Goal: Task Accomplishment & Management: Manage account settings

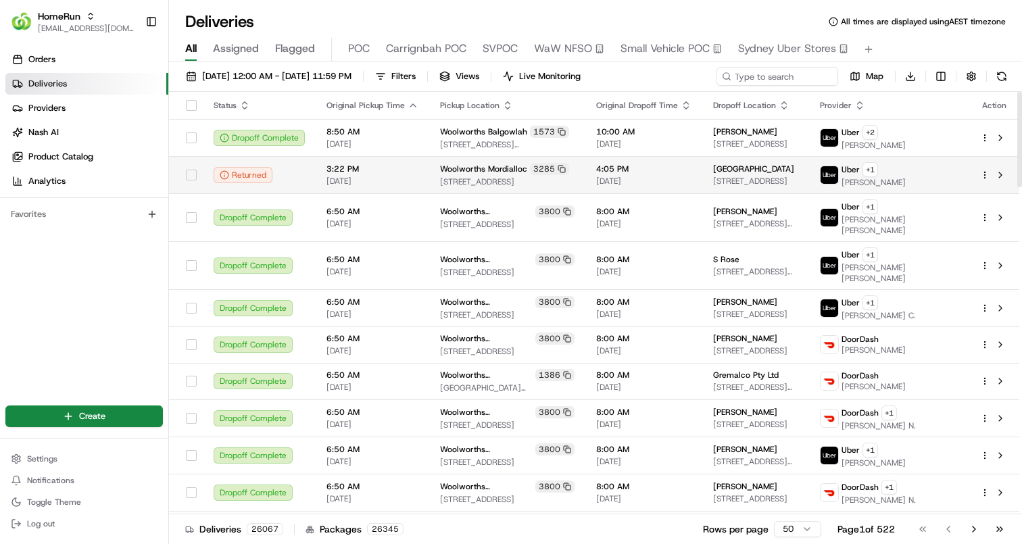
click at [621, 162] on td "4:05 PM 21/08/2025" at bounding box center [643, 174] width 117 height 37
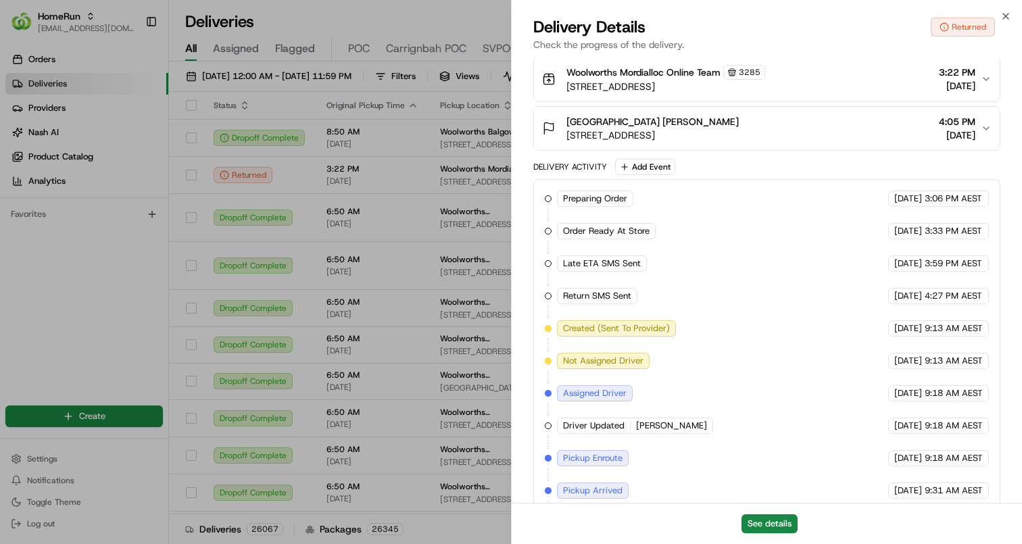
scroll to position [419, 0]
drag, startPoint x: 927, startPoint y: 327, endPoint x: 940, endPoint y: 330, distance: 13.1
click at [940, 330] on span "9:13 AM AEST" at bounding box center [954, 326] width 58 height 12
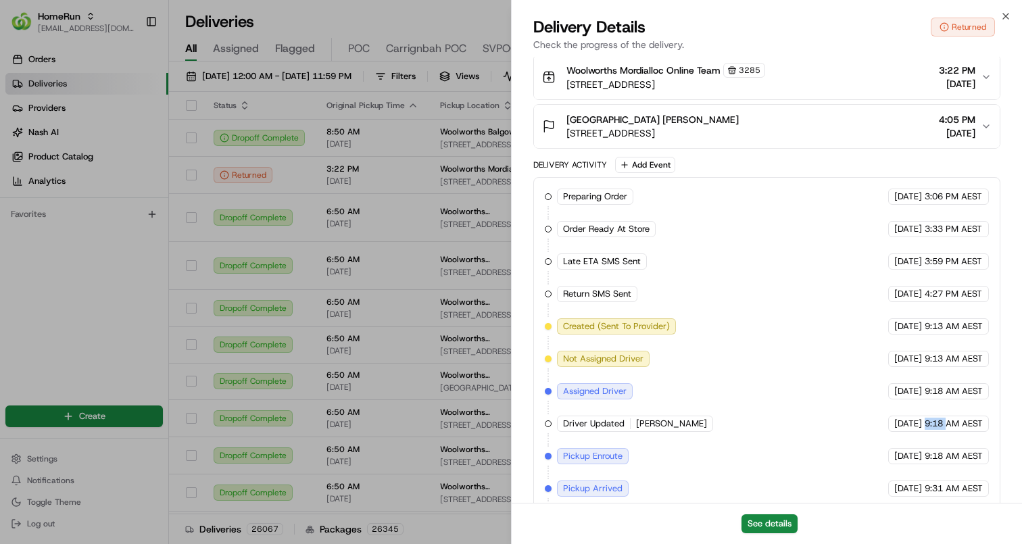
drag, startPoint x: 925, startPoint y: 425, endPoint x: 947, endPoint y: 425, distance: 22.3
click at [947, 425] on span "9:18 AM AEST" at bounding box center [954, 424] width 58 height 12
drag, startPoint x: 963, startPoint y: 424, endPoint x: 907, endPoint y: 325, distance: 114.1
click at [907, 325] on div "Preparing Order HomeRun 21/08/2025 3:06 PM AEST Order Ready At Store HomeRun 21…" at bounding box center [767, 456] width 444 height 535
click at [894, 357] on span "22/08/2025" at bounding box center [908, 359] width 28 height 12
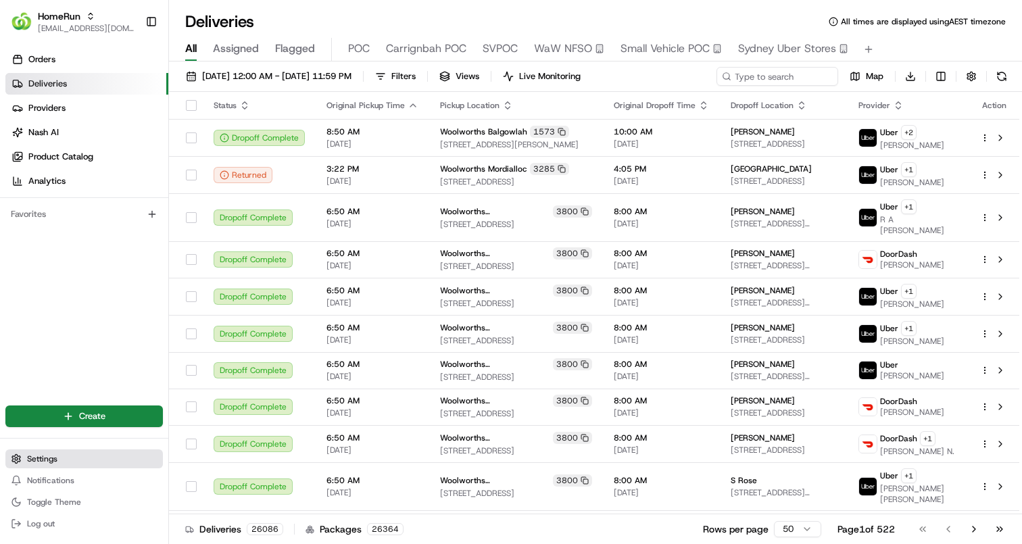
click at [76, 450] on button "Settings" at bounding box center [84, 459] width 158 height 19
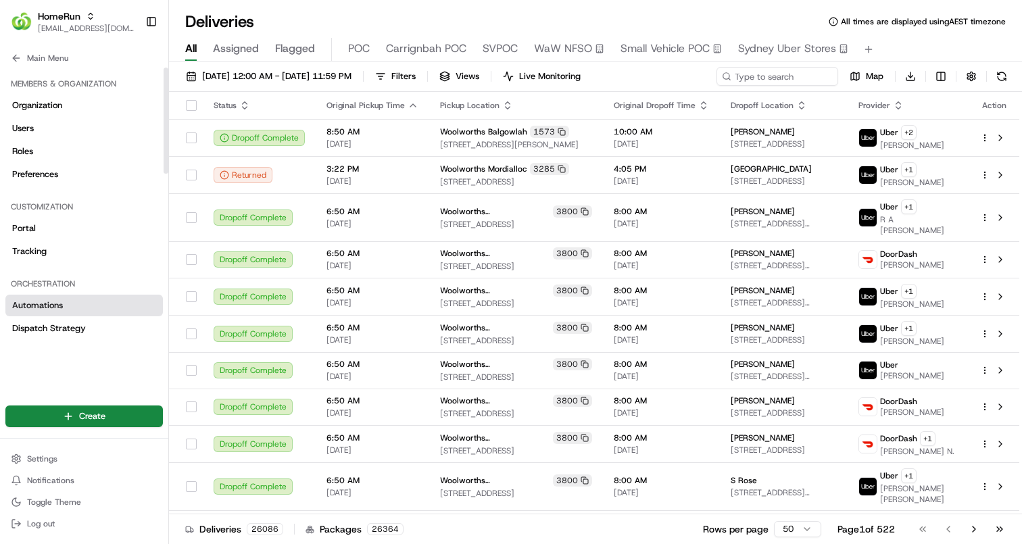
click at [105, 304] on link "Automations" at bounding box center [84, 306] width 158 height 22
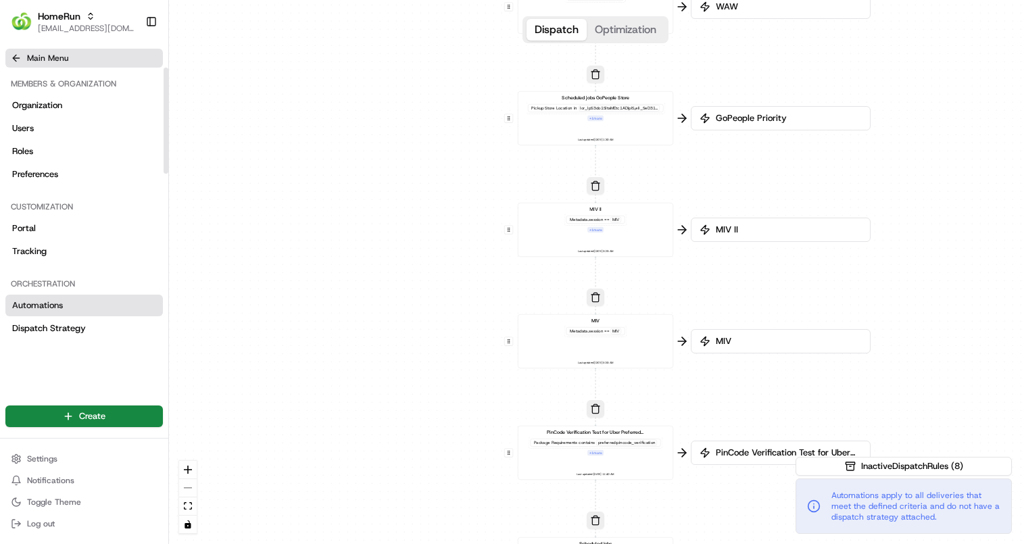
click at [24, 62] on button "Main Menu" at bounding box center [84, 58] width 158 height 19
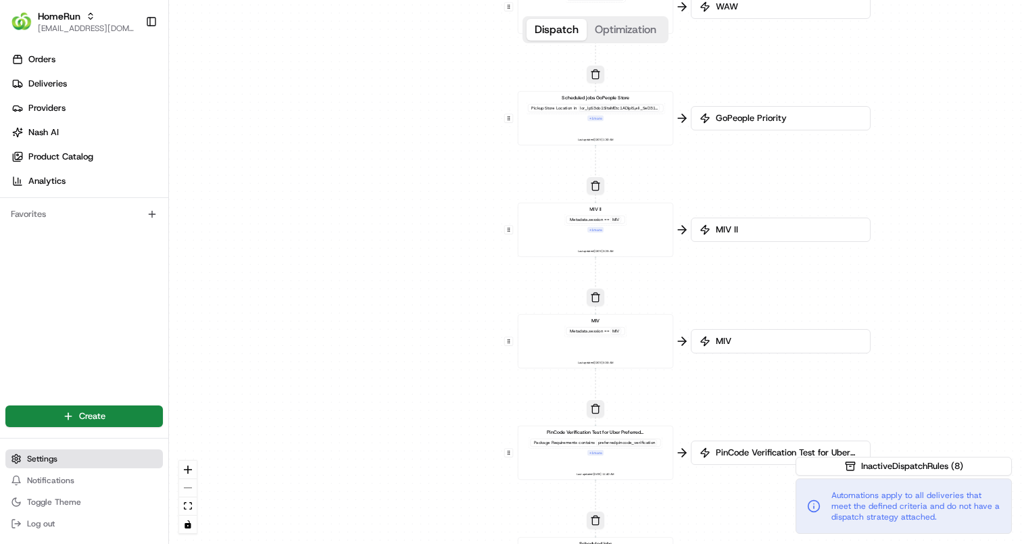
click at [75, 454] on button "Settings" at bounding box center [84, 459] width 158 height 19
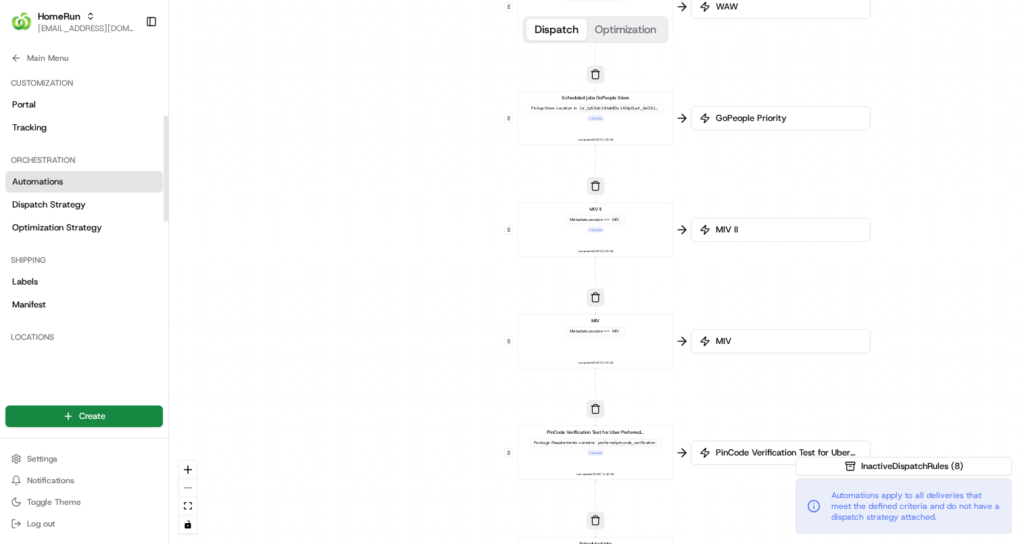
scroll to position [135, 0]
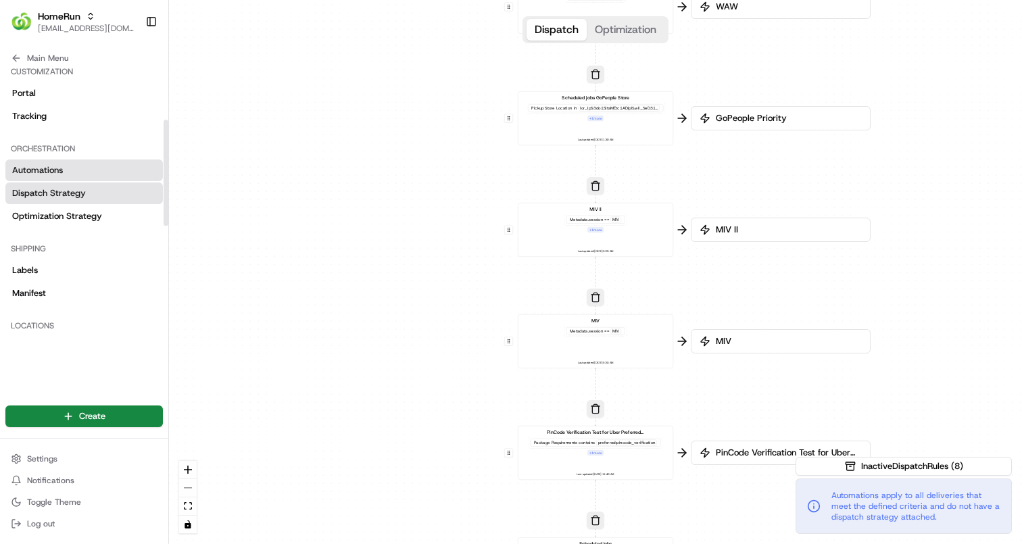
click at [114, 194] on link "Dispatch Strategy" at bounding box center [84, 194] width 158 height 22
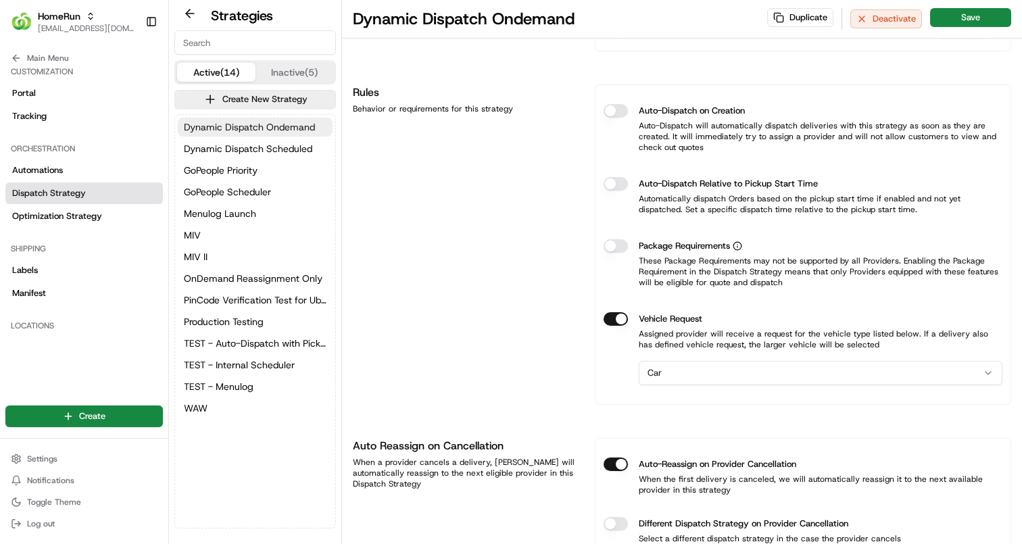
scroll to position [554, 0]
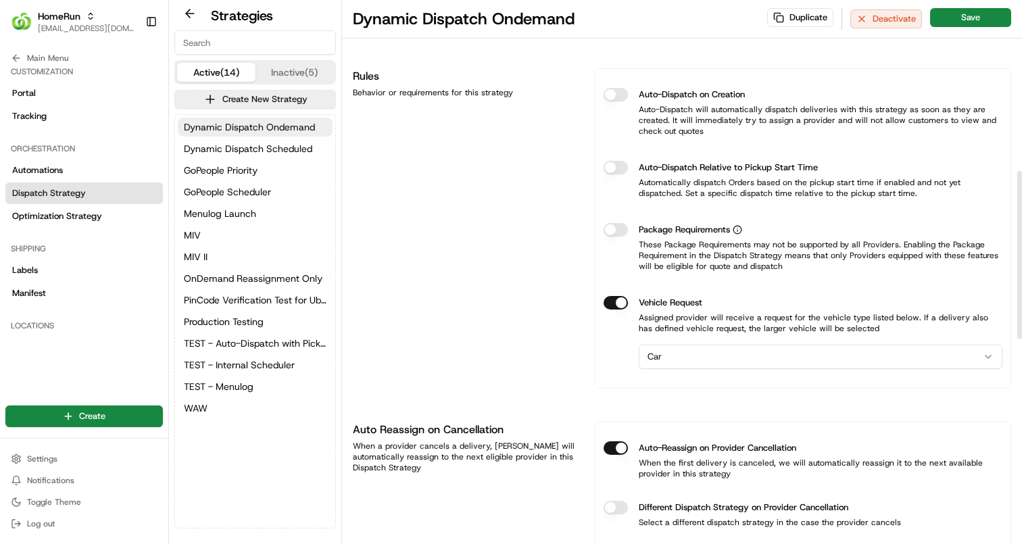
click at [615, 166] on button "Auto-Dispatch Relative to Pickup Start Time" at bounding box center [616, 168] width 24 height 14
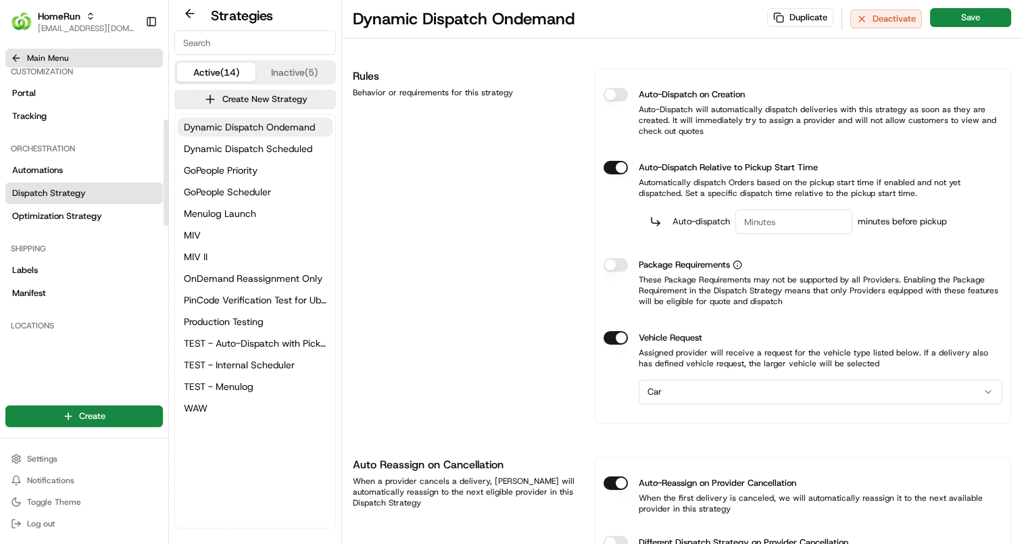
click at [22, 59] on button "Main Menu" at bounding box center [84, 58] width 158 height 19
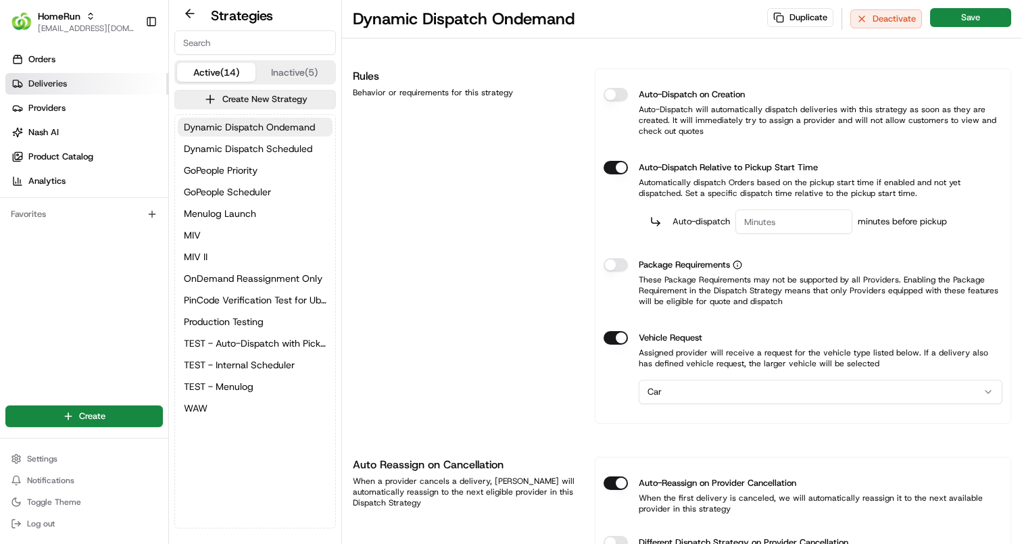
click at [20, 86] on circle at bounding box center [20, 87] width 2 height 2
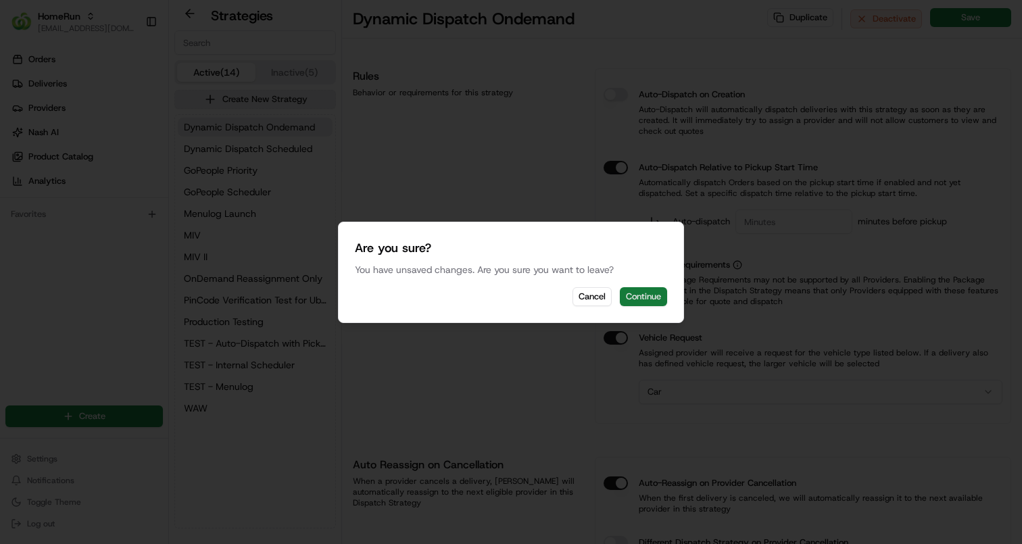
click at [647, 287] on button "Continue" at bounding box center [643, 296] width 47 height 19
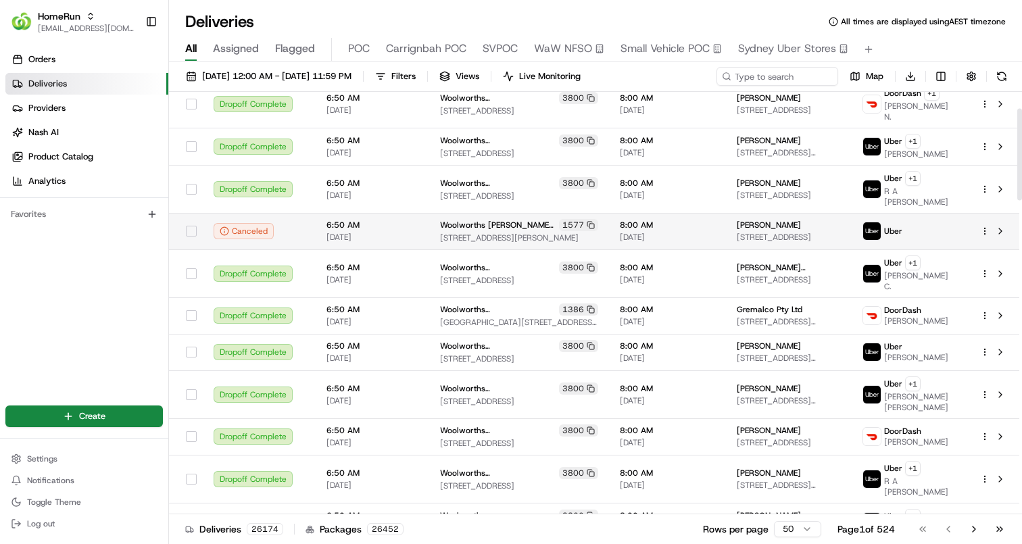
scroll to position [76, 0]
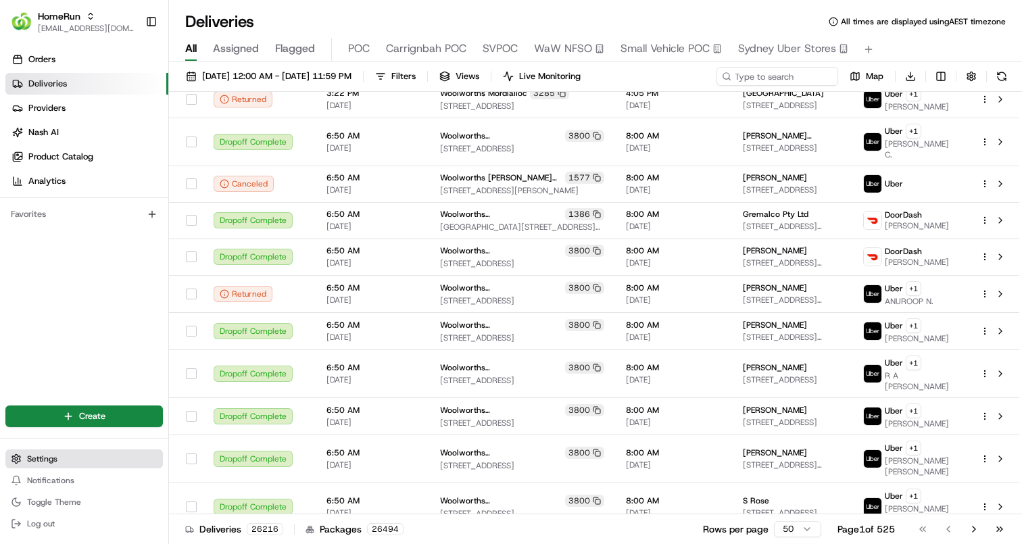
click at [35, 458] on span "Settings" at bounding box center [42, 459] width 30 height 11
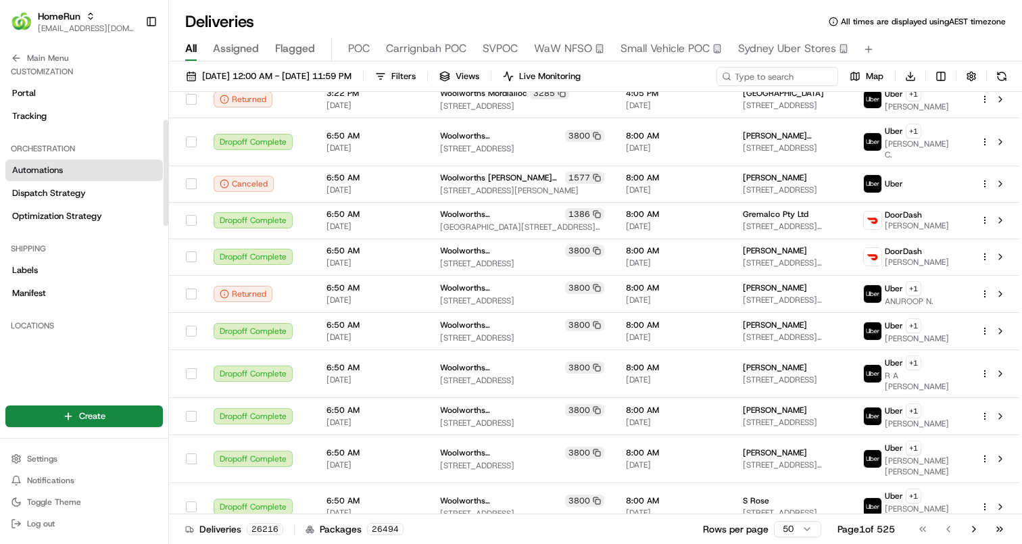
click at [70, 168] on link "Automations" at bounding box center [84, 171] width 158 height 22
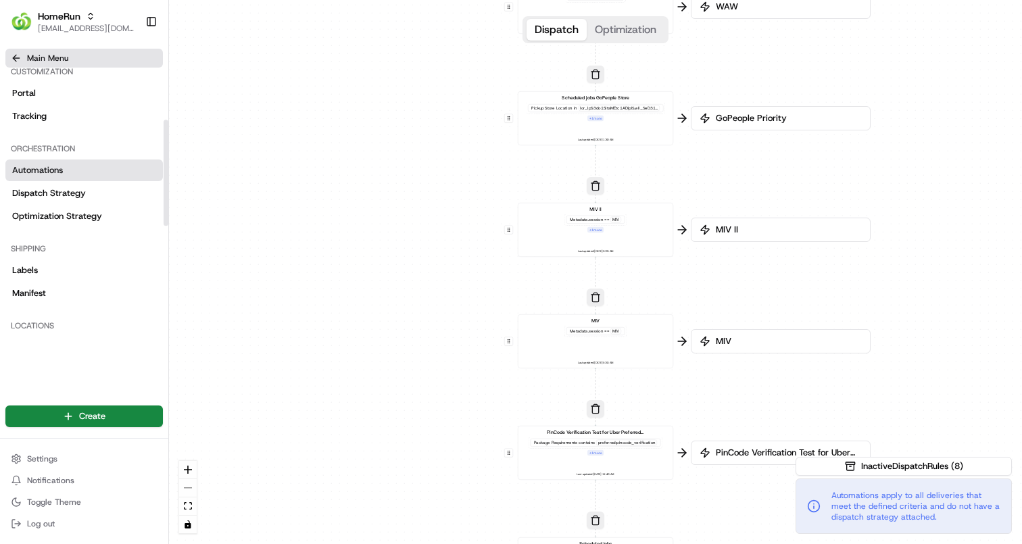
click at [64, 52] on button "Main Menu" at bounding box center [84, 58] width 158 height 19
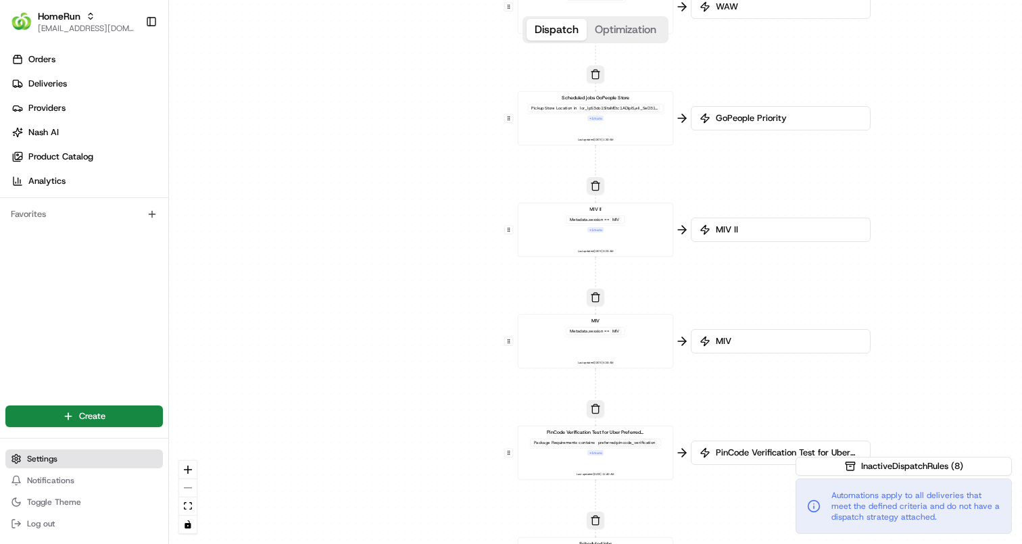
click at [97, 458] on button "Settings" at bounding box center [84, 459] width 158 height 19
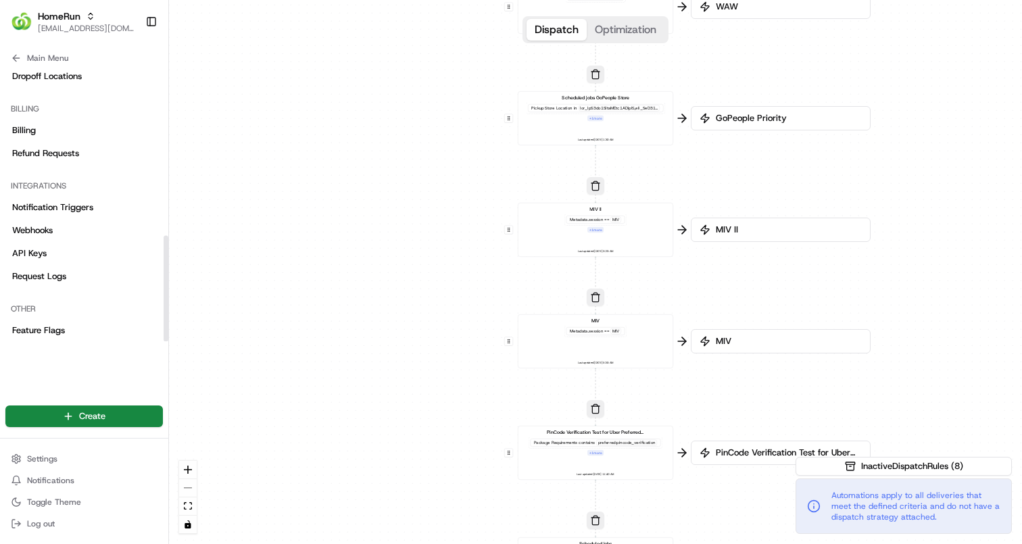
scroll to position [435, 0]
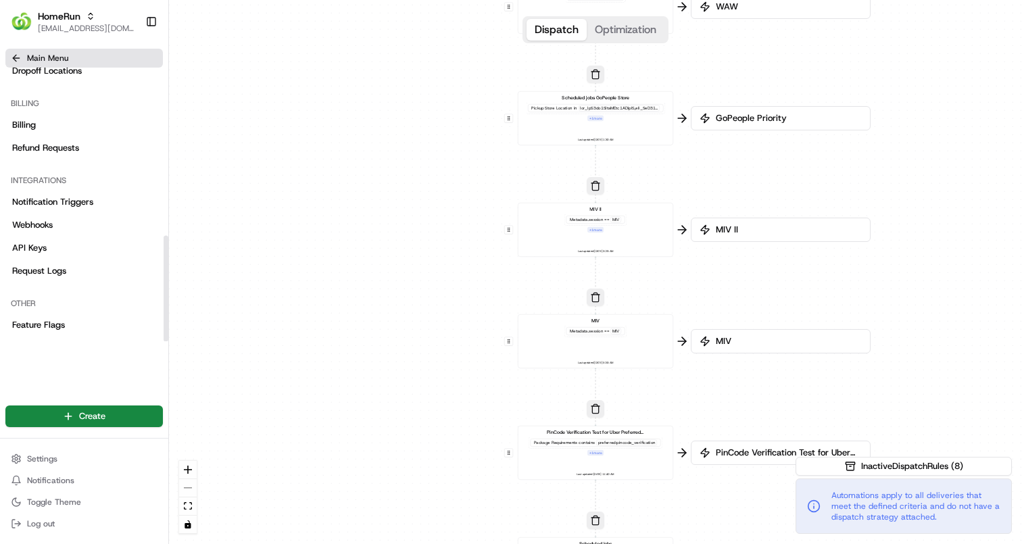
click at [58, 55] on span "Main Menu" at bounding box center [47, 58] width 41 height 11
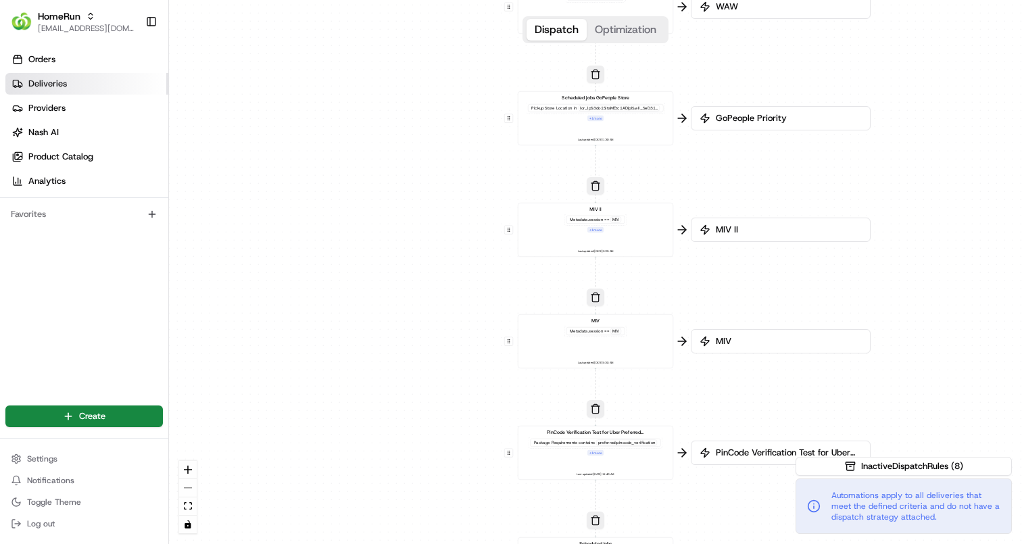
click at [66, 89] on span "Deliveries" at bounding box center [47, 84] width 39 height 12
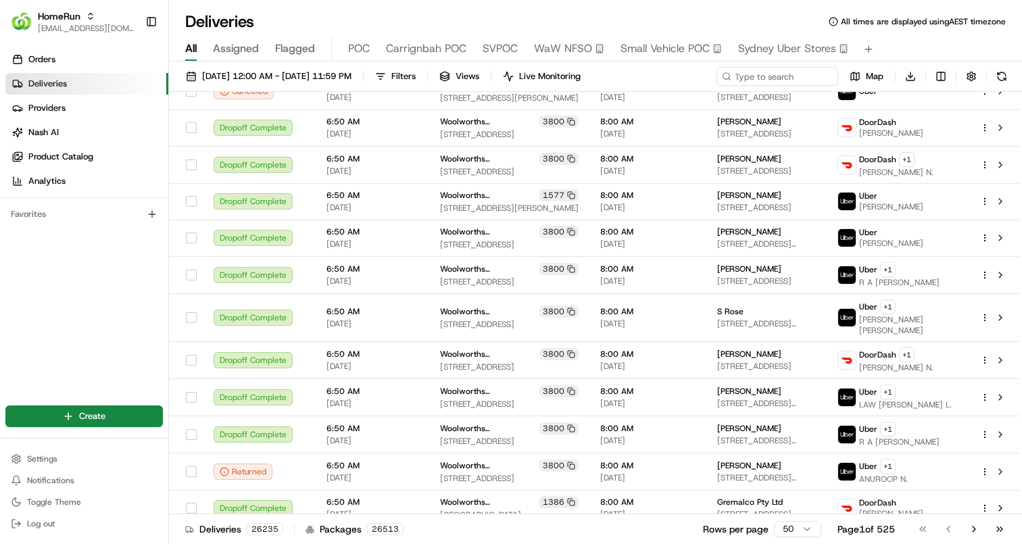
scroll to position [124, 0]
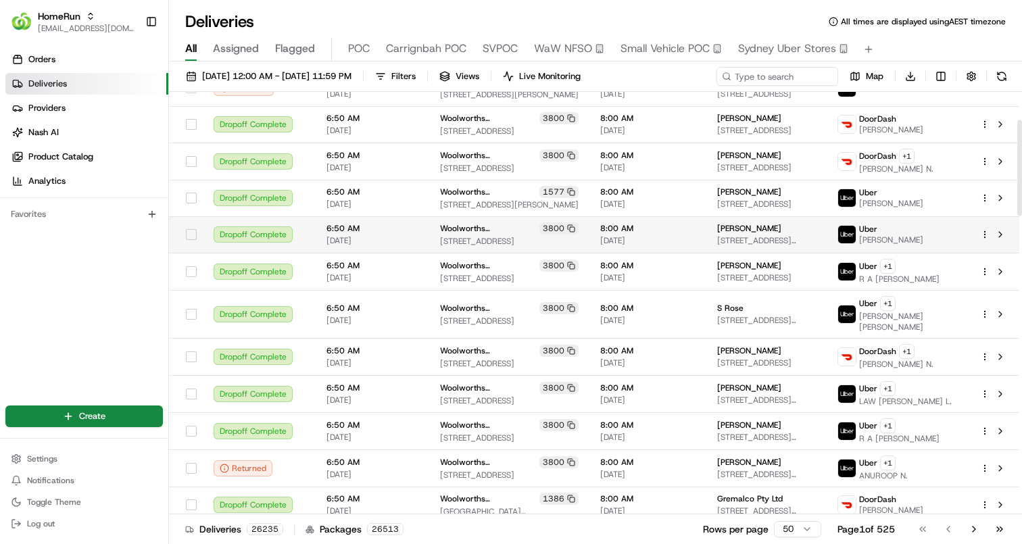
click at [426, 240] on td "6:50 AM 22/08/2025" at bounding box center [373, 234] width 114 height 37
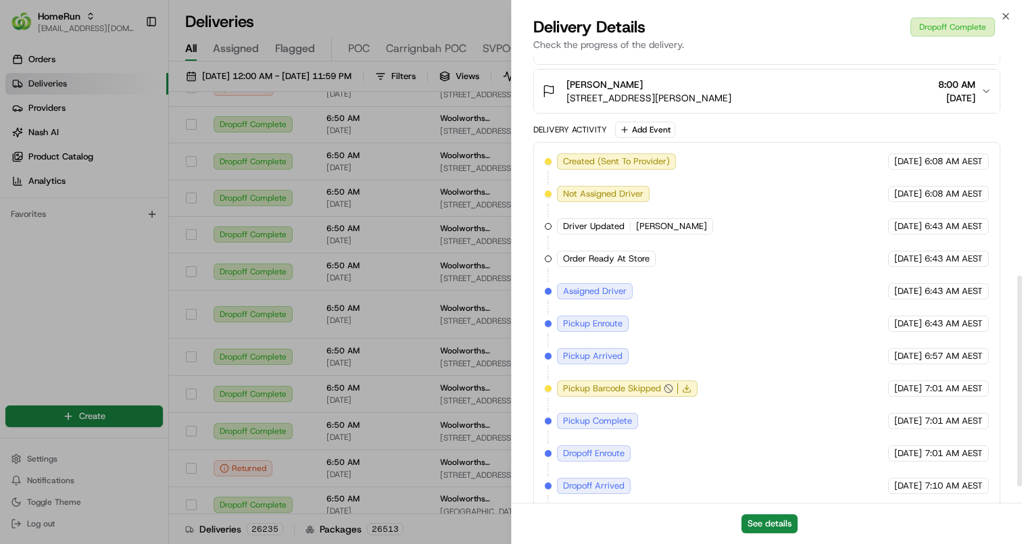
scroll to position [451, 0]
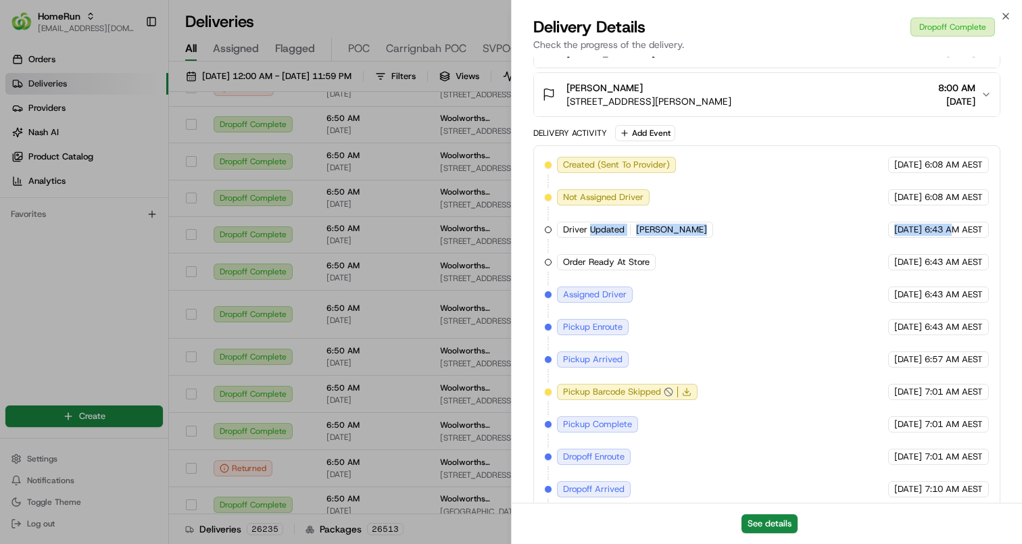
drag, startPoint x: 641, startPoint y: 231, endPoint x: 955, endPoint y: 235, distance: 314.4
click at [955, 235] on div "Created (Sent To Provider) Uber 22/08/2025 6:08 AM AEST Not Assigned Driver Ube…" at bounding box center [767, 343] width 444 height 373
click at [955, 235] on span "6:43 AM AEST" at bounding box center [954, 230] width 58 height 12
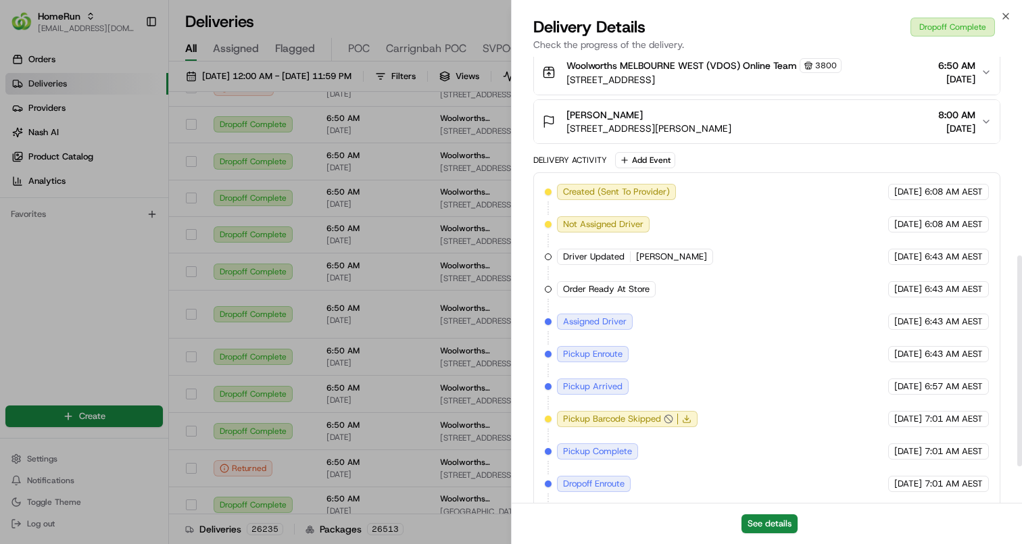
scroll to position [421, 0]
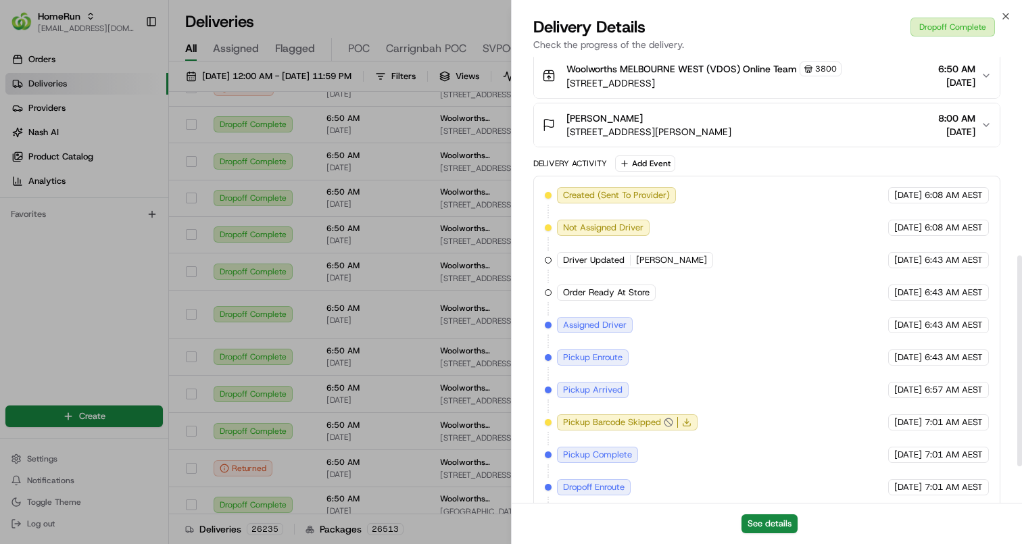
click at [874, 216] on div "Created (Sent To Provider) Uber 22/08/2025 6:08 AM AEST Not Assigned Driver Ube…" at bounding box center [767, 373] width 444 height 373
drag, startPoint x: 863, startPoint y: 201, endPoint x: 894, endPoint y: 264, distance: 69.5
click at [894, 264] on div "Created (Sent To Provider) Uber 22/08/2025 6:08 AM AEST Not Assigned Driver Ube…" at bounding box center [767, 373] width 444 height 373
click at [894, 264] on span "22/08/2025" at bounding box center [908, 260] width 28 height 12
drag, startPoint x: 911, startPoint y: 264, endPoint x: 885, endPoint y: 237, distance: 37.3
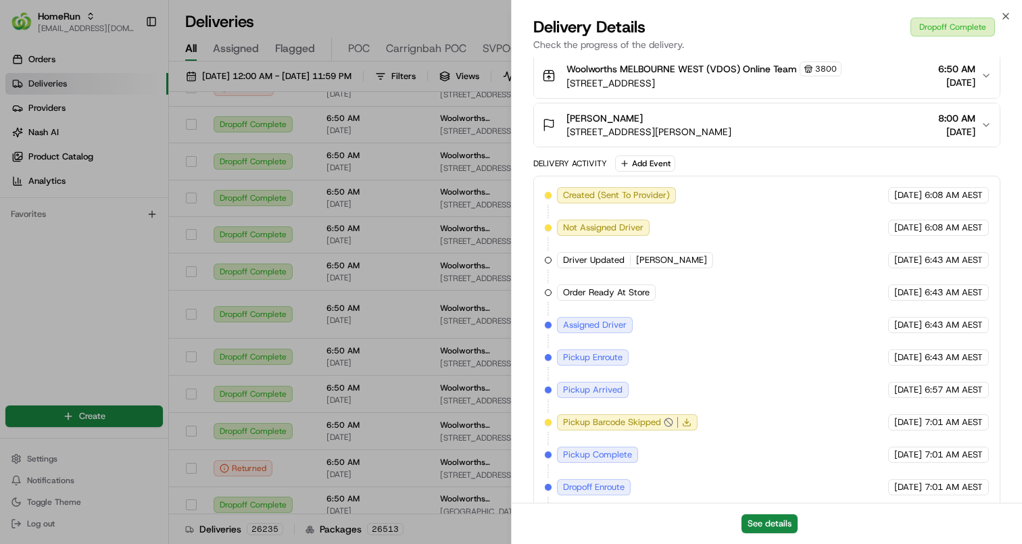
click at [885, 237] on div "Created (Sent To Provider) Uber 22/08/2025 6:08 AM AEST Not Assigned Driver Ube…" at bounding box center [767, 373] width 444 height 373
click at [888, 256] on div "22/08/2025 6:43 AM AEST" at bounding box center [938, 260] width 101 height 16
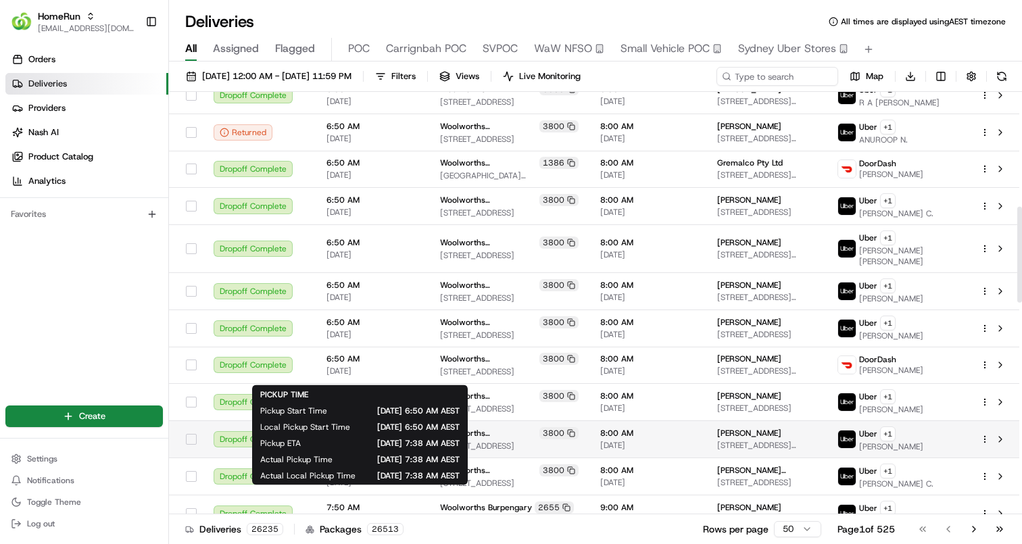
scroll to position [847, 0]
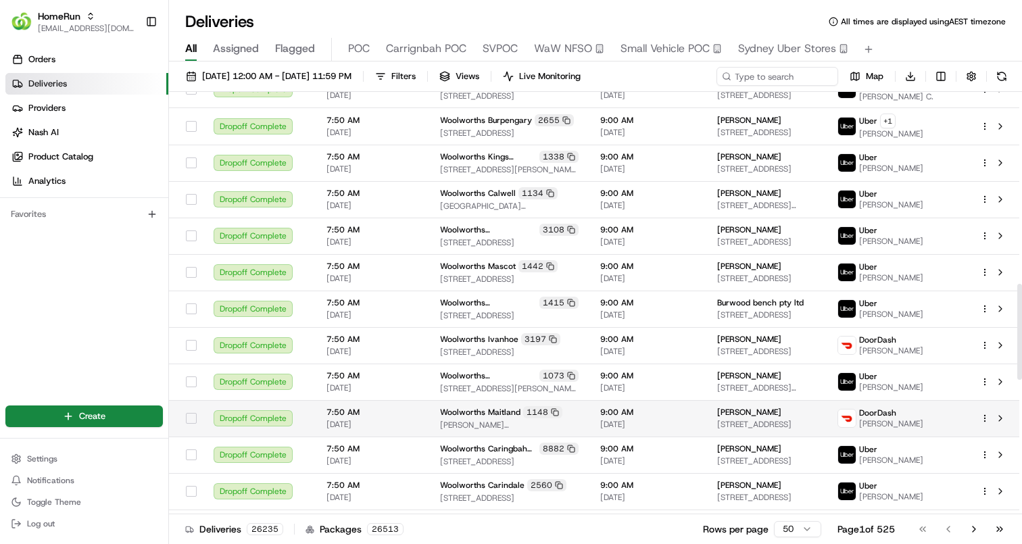
click at [411, 400] on td "7:50 AM 22/08/2025" at bounding box center [373, 418] width 114 height 37
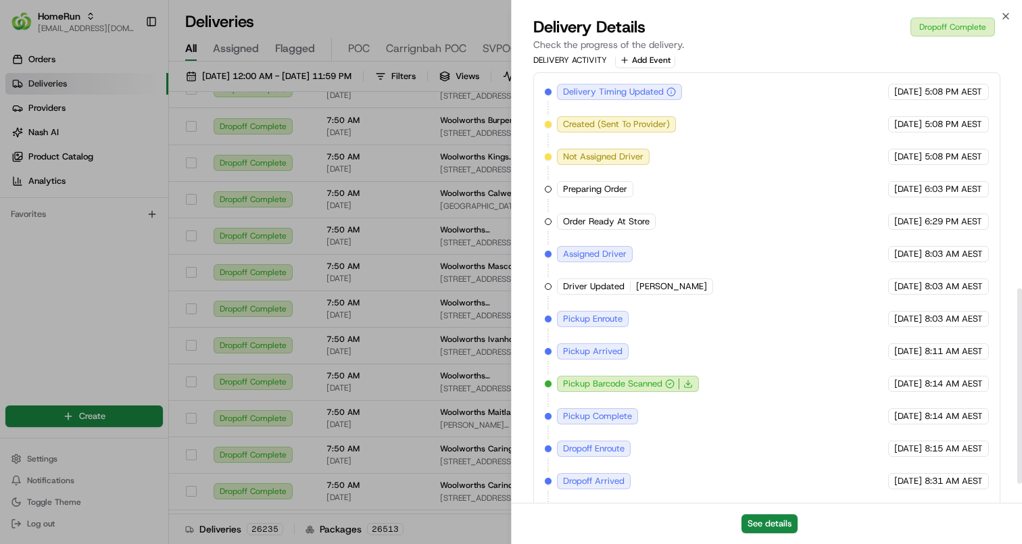
scroll to position [518, 0]
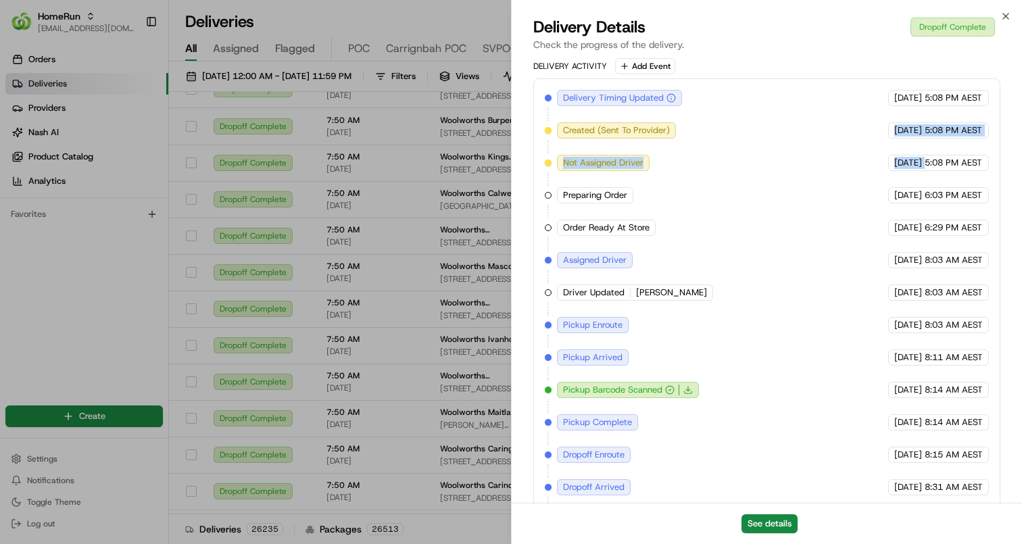
drag, startPoint x: 919, startPoint y: 133, endPoint x: 937, endPoint y: 160, distance: 31.7
click at [937, 160] on div "Delivery Timing Updated DoorDash 21/08/2025 5:08 PM AEST Created (Sent To Provi…" at bounding box center [767, 309] width 444 height 438
click at [899, 266] on span "22/08/2025" at bounding box center [908, 260] width 28 height 12
click at [931, 266] on span "8:03 AM AEST" at bounding box center [954, 260] width 58 height 12
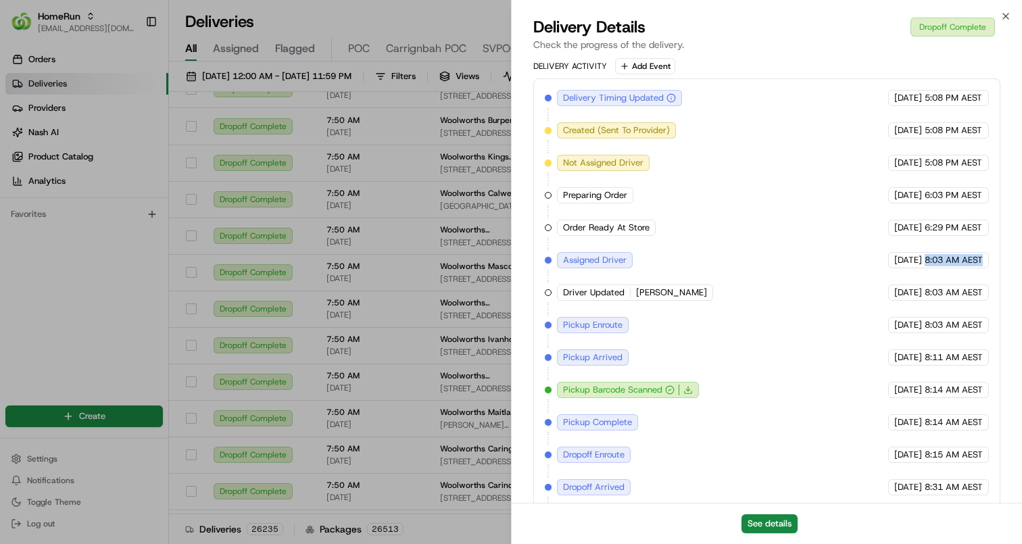
click at [931, 266] on span "8:03 AM AEST" at bounding box center [954, 260] width 58 height 12
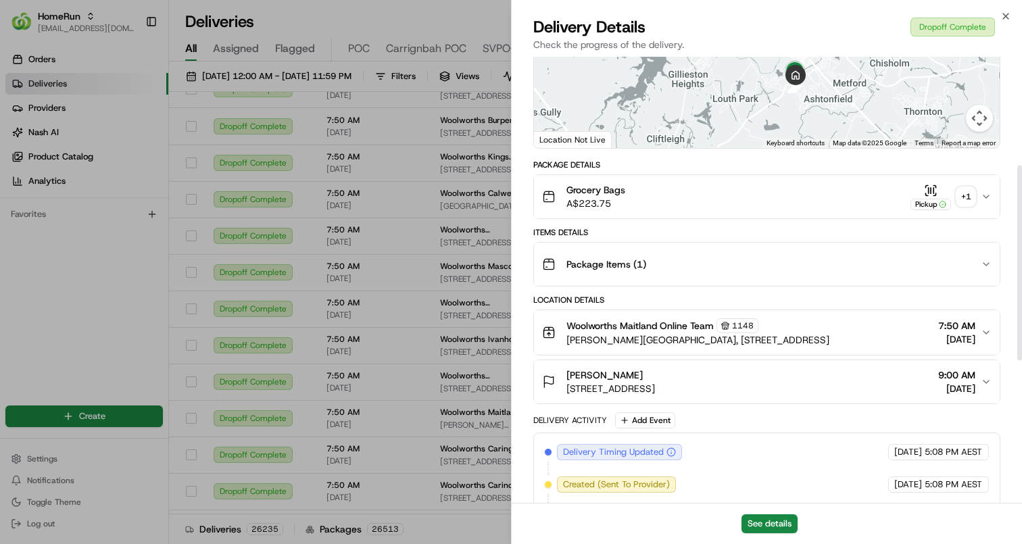
scroll to position [0, 0]
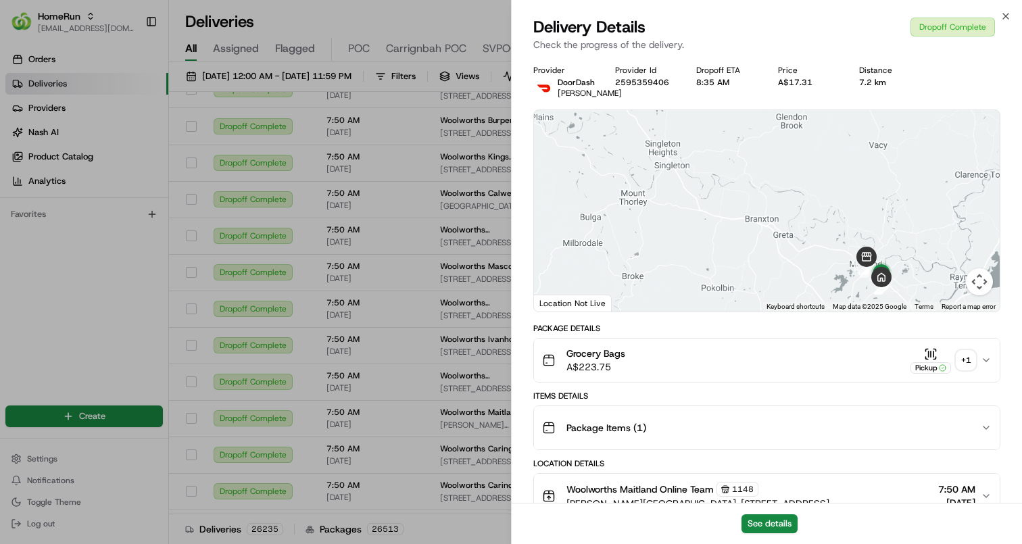
click at [794, 362] on div "Grocery Bags A$223.75 Pickup + 1" at bounding box center [761, 360] width 439 height 27
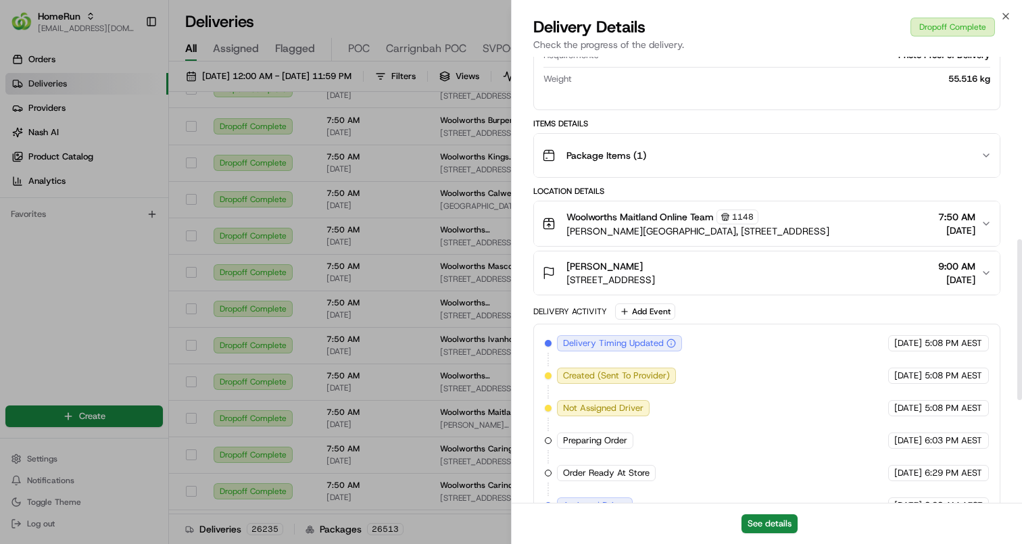
scroll to position [507, 0]
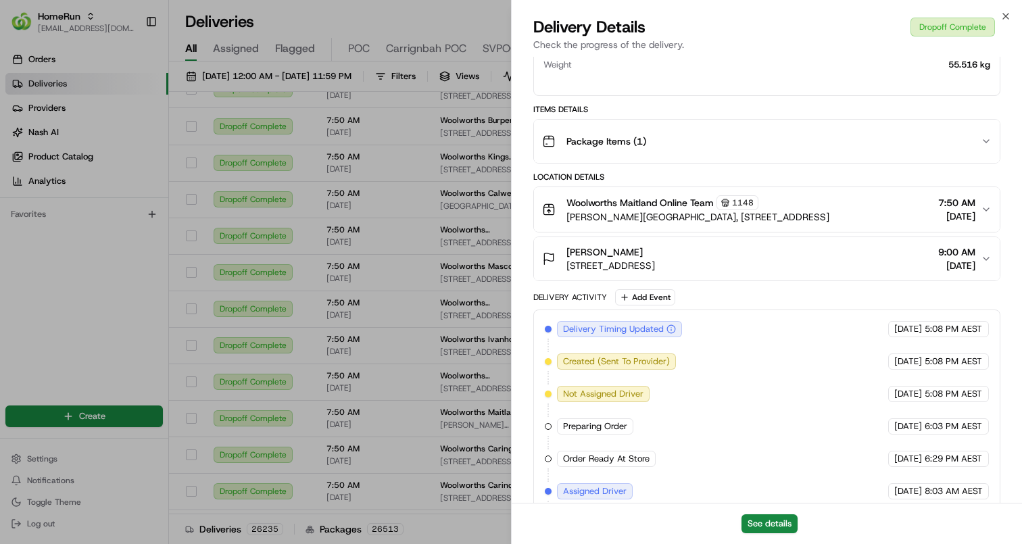
click at [775, 232] on button "Woolworths Maitland Online Team 1148 Pender Place Shopping Centre, 44 Elgin Str…" at bounding box center [767, 209] width 466 height 45
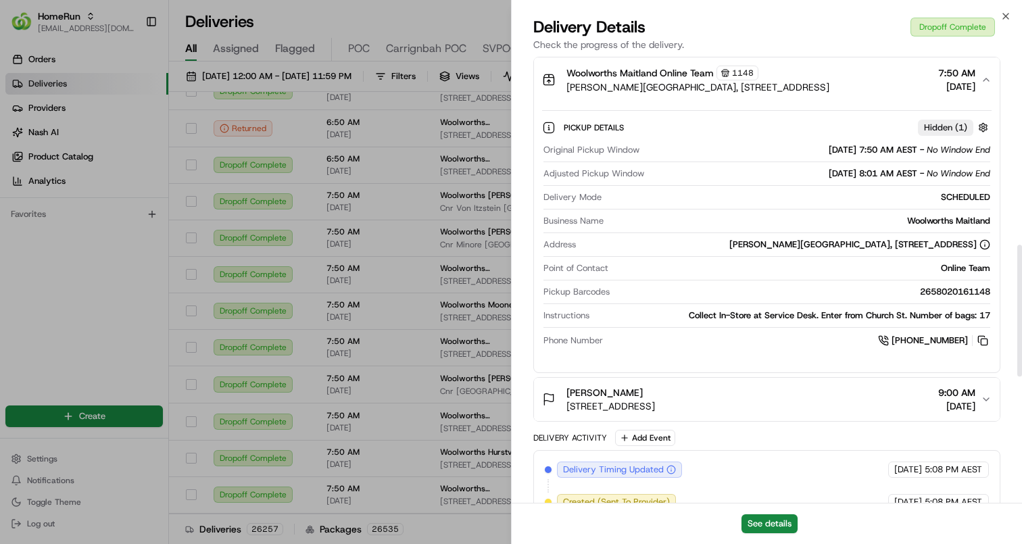
scroll to position [901, 0]
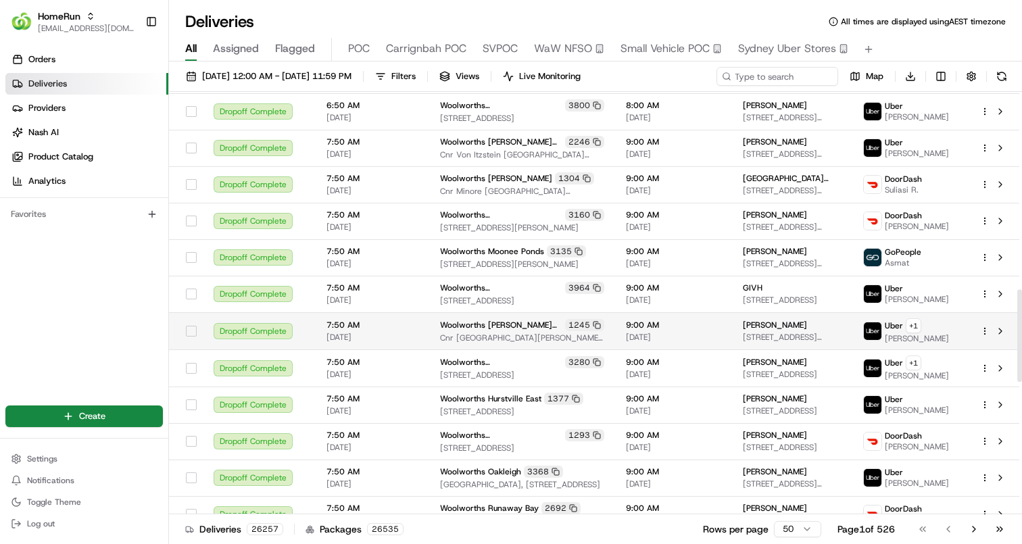
click at [487, 320] on span "Woolworths Raymond Terrace North (MarketPlace)" at bounding box center [501, 325] width 122 height 11
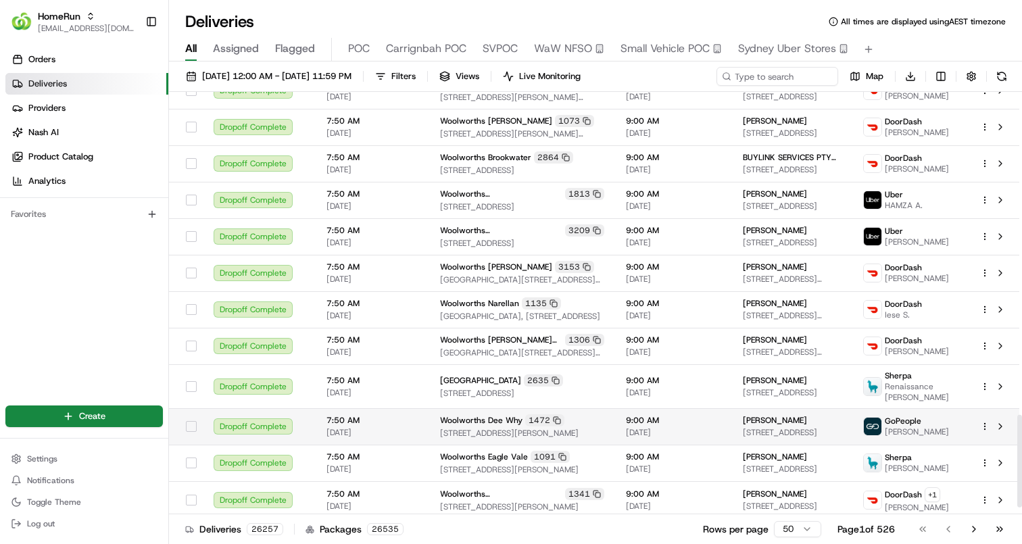
scroll to position [1504, 0]
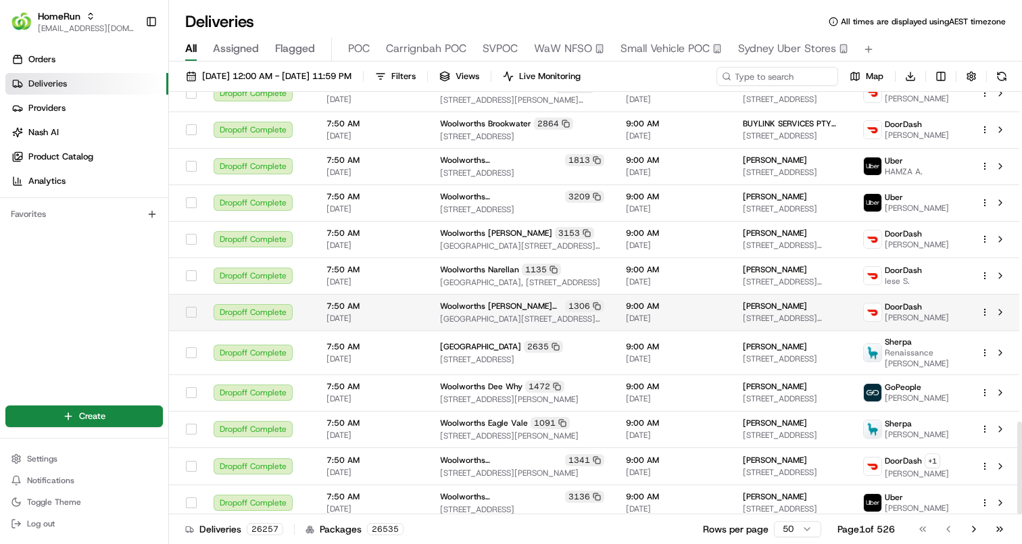
click at [520, 300] on div "Woolworths Cecil Hills 1306 Cnr Sandringham Drive And Fedore Road, Cecil Hills,…" at bounding box center [522, 312] width 164 height 24
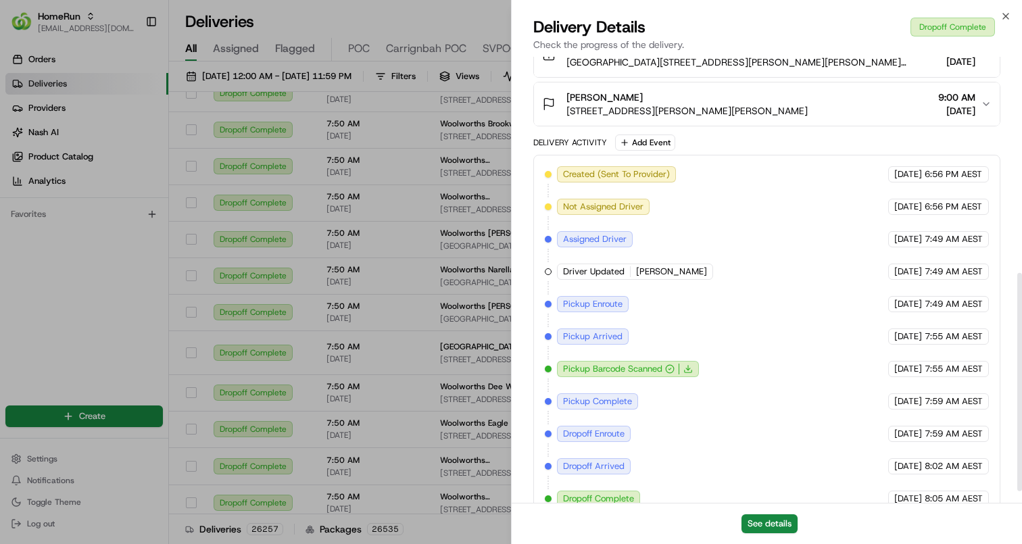
scroll to position [465, 0]
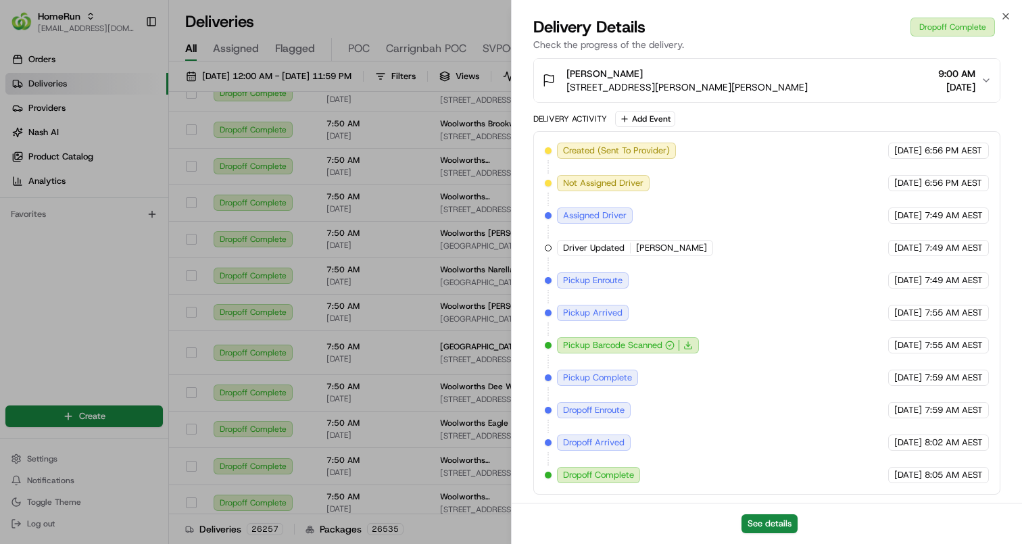
click at [938, 85] on span "22/08/2025" at bounding box center [956, 87] width 37 height 14
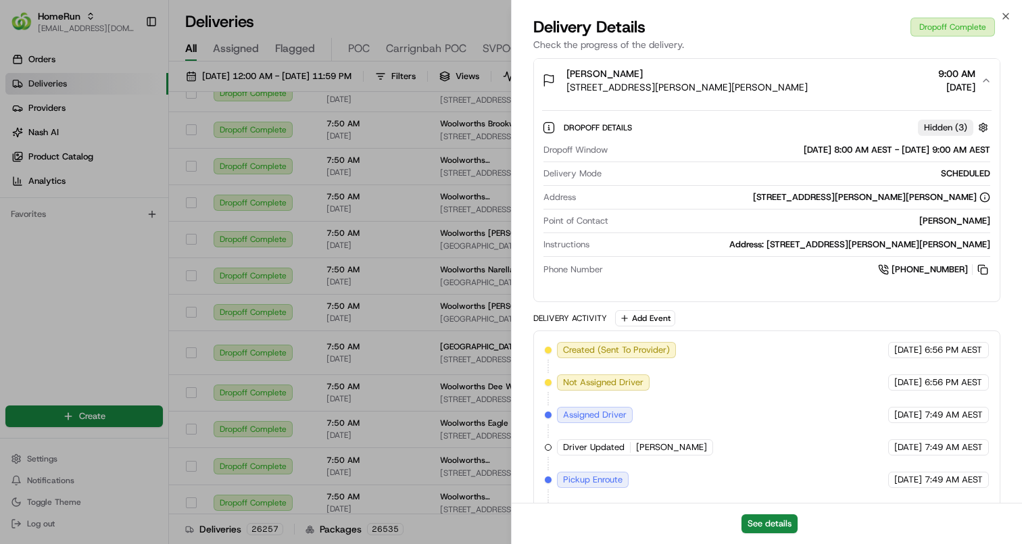
click at [951, 78] on span "9:00 AM" at bounding box center [956, 74] width 37 height 14
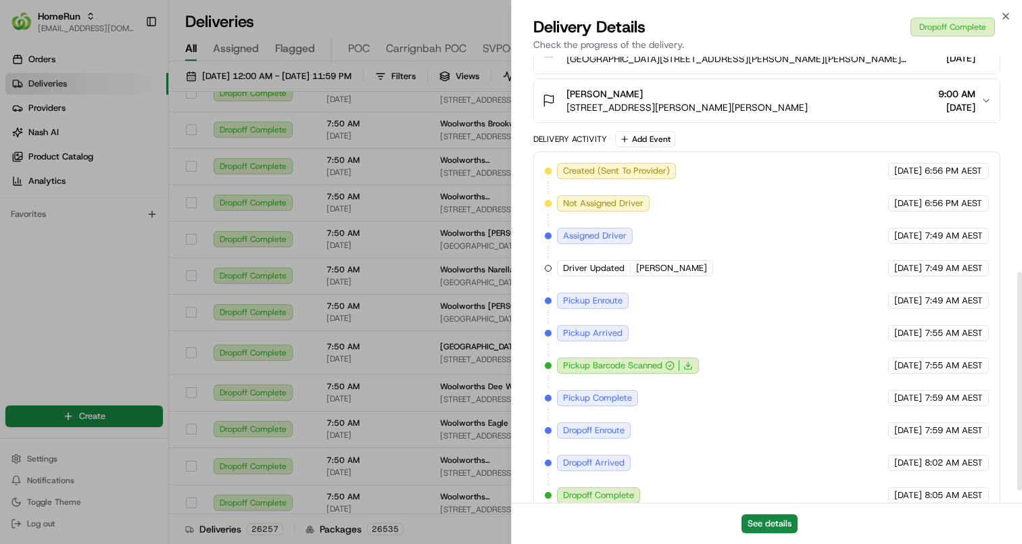
scroll to position [435, 0]
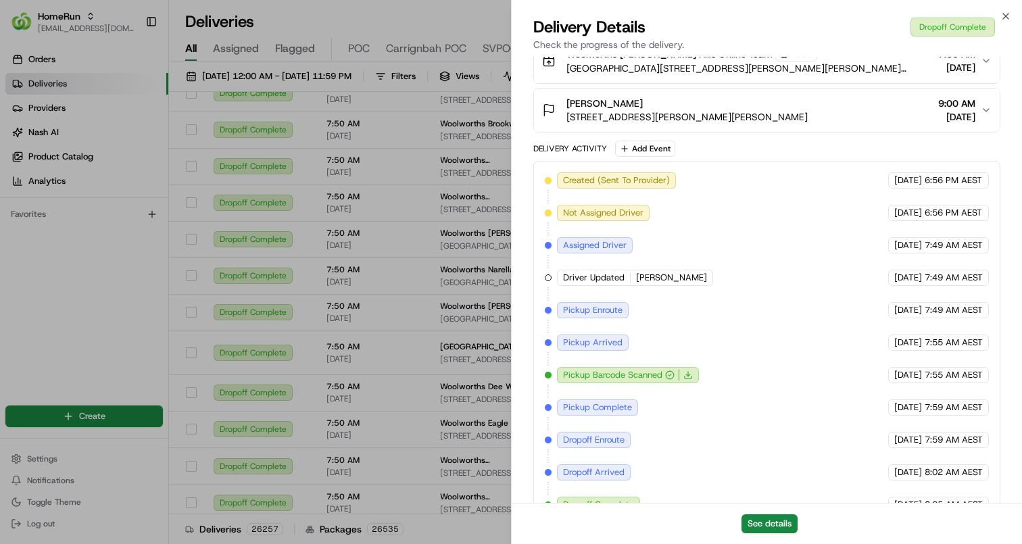
click at [932, 246] on span "7:49 AM AEST" at bounding box center [954, 245] width 58 height 12
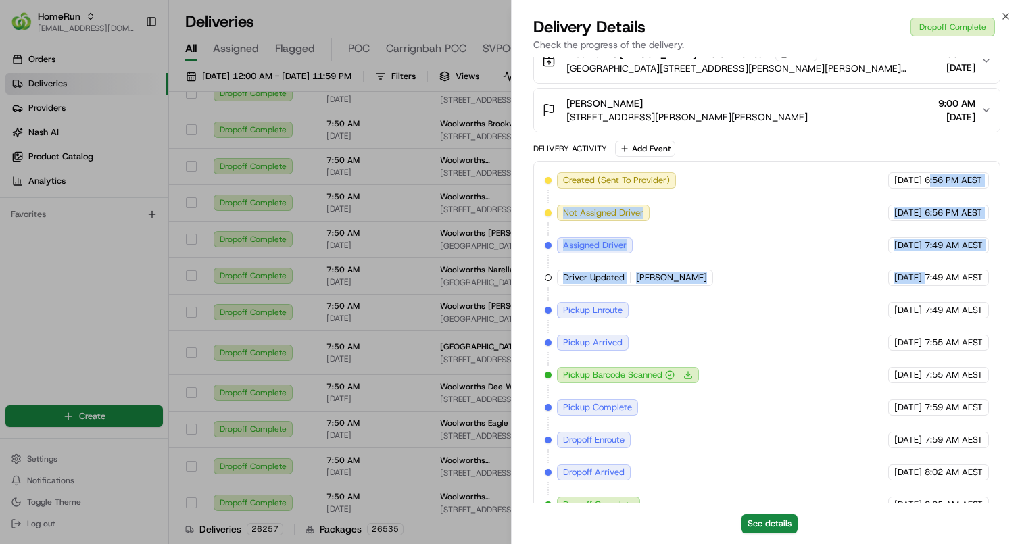
drag, startPoint x: 929, startPoint y: 181, endPoint x: 930, endPoint y: 267, distance: 86.6
click at [930, 267] on div "Created (Sent To Provider) DoorDash 21/08/2025 6:56 PM AEST Not Assigned Driver…" at bounding box center [767, 342] width 444 height 341
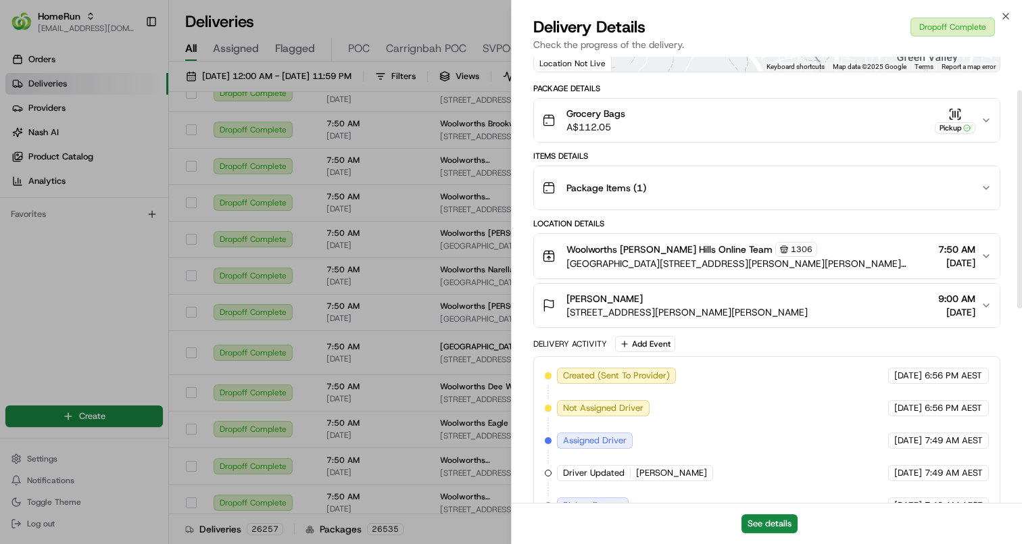
scroll to position [0, 0]
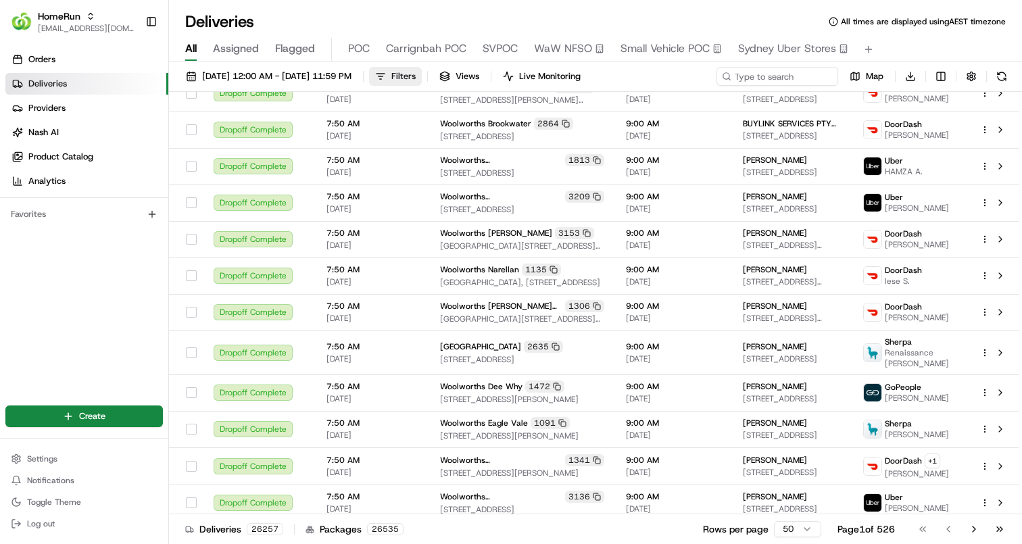
click at [422, 76] on button "Filters" at bounding box center [395, 76] width 53 height 19
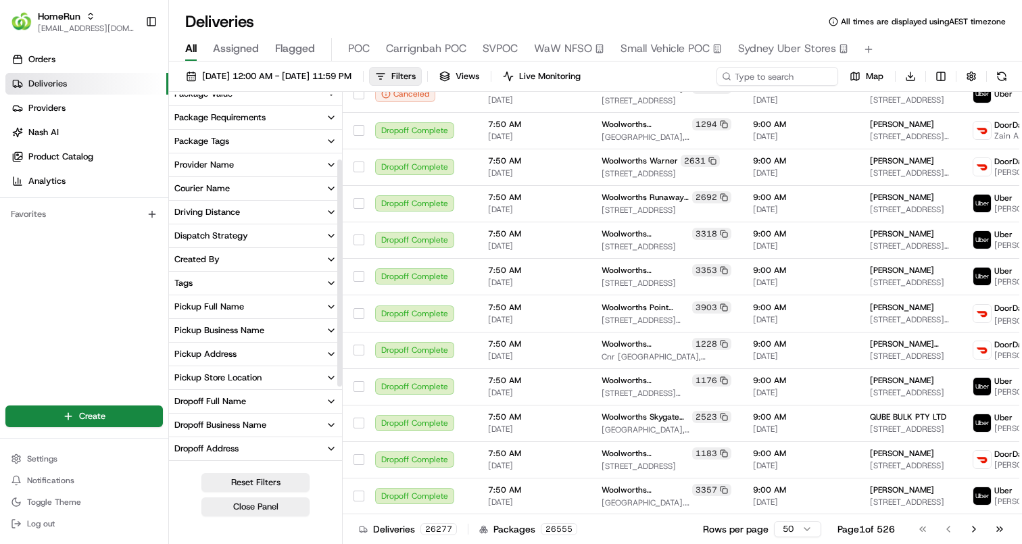
scroll to position [241, 0]
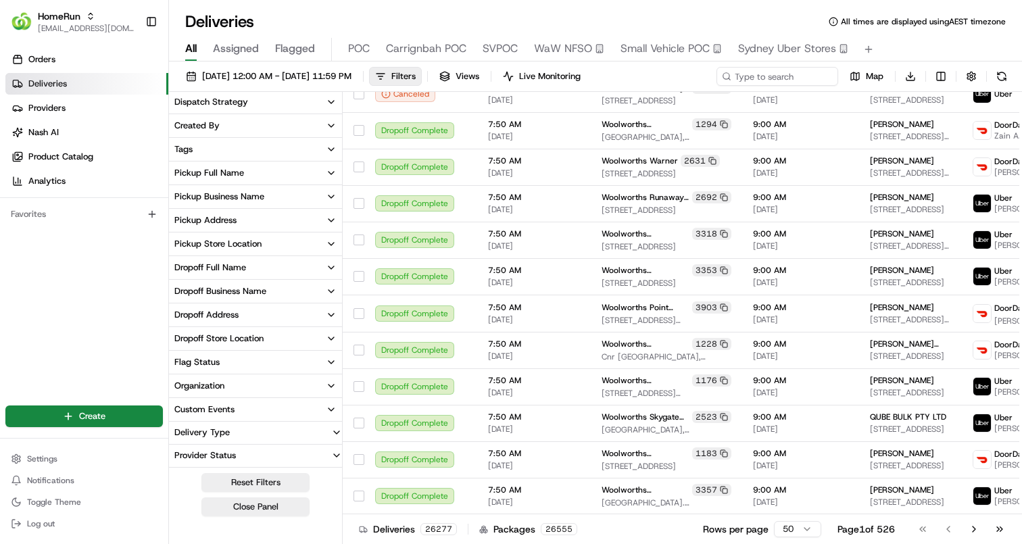
click at [285, 433] on button "Delivery Type" at bounding box center [255, 433] width 173 height 22
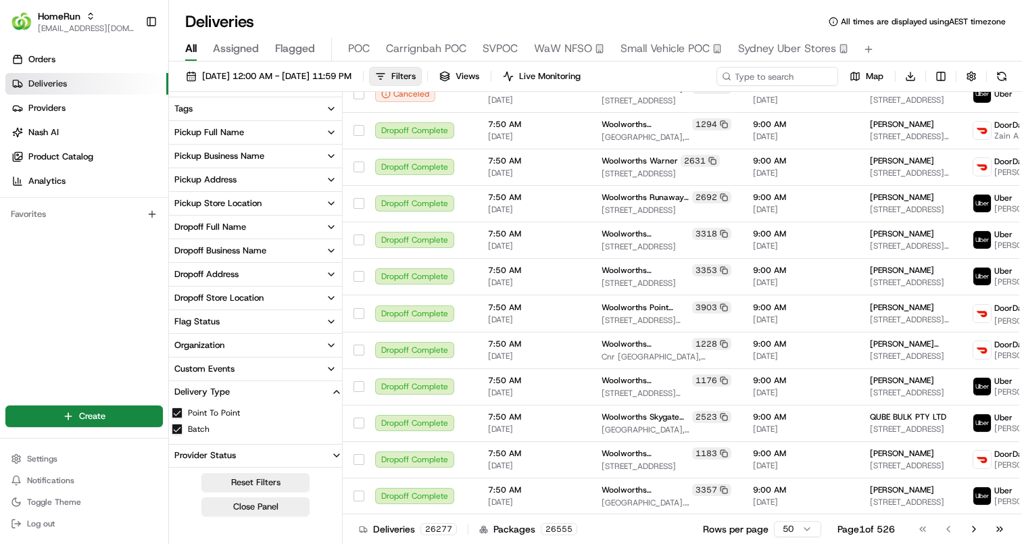
click at [229, 363] on div "Custom Events" at bounding box center [204, 369] width 60 height 12
click at [261, 336] on input at bounding box center [263, 346] width 151 height 22
click at [261, 329] on button "Custom Events" at bounding box center [255, 320] width 173 height 23
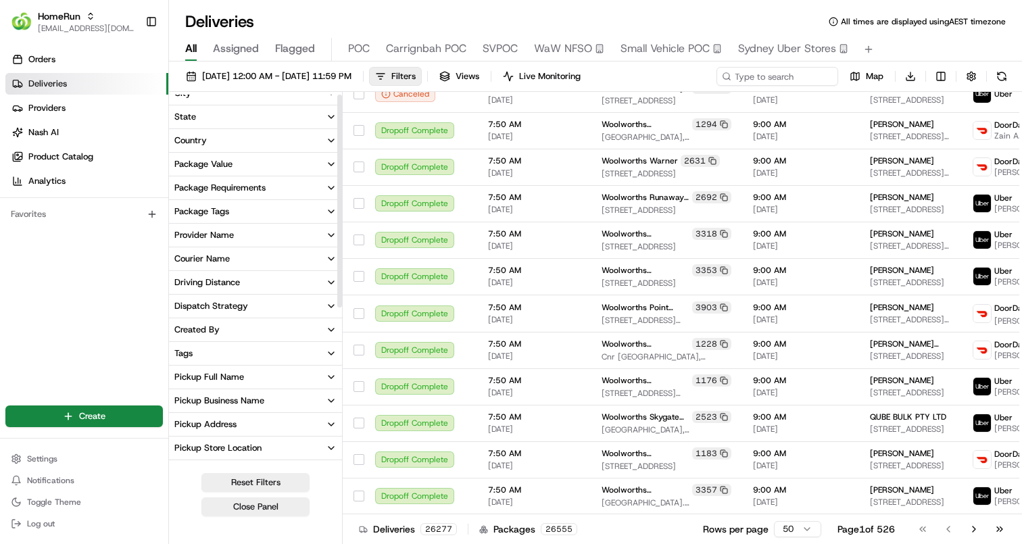
scroll to position [0, 0]
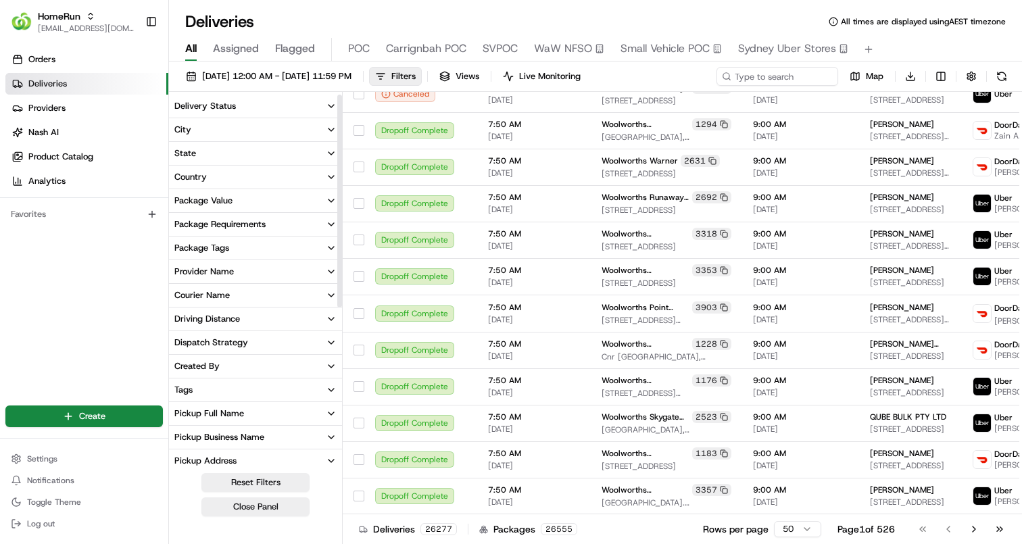
click at [245, 229] on div "Package Requirements" at bounding box center [219, 224] width 91 height 12
click at [240, 310] on button "Provider Name" at bounding box center [255, 320] width 173 height 23
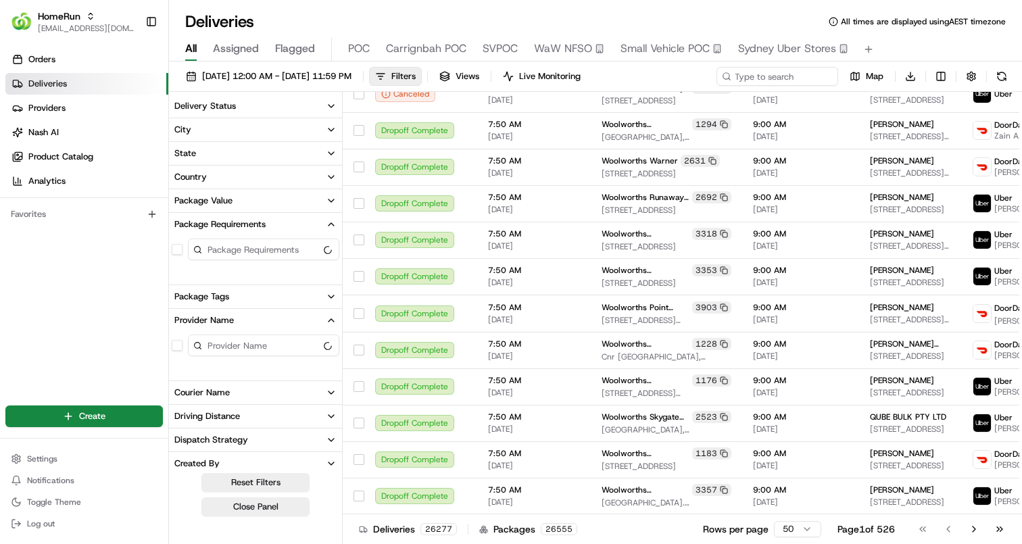
click at [241, 300] on button "Package Tags" at bounding box center [255, 296] width 173 height 23
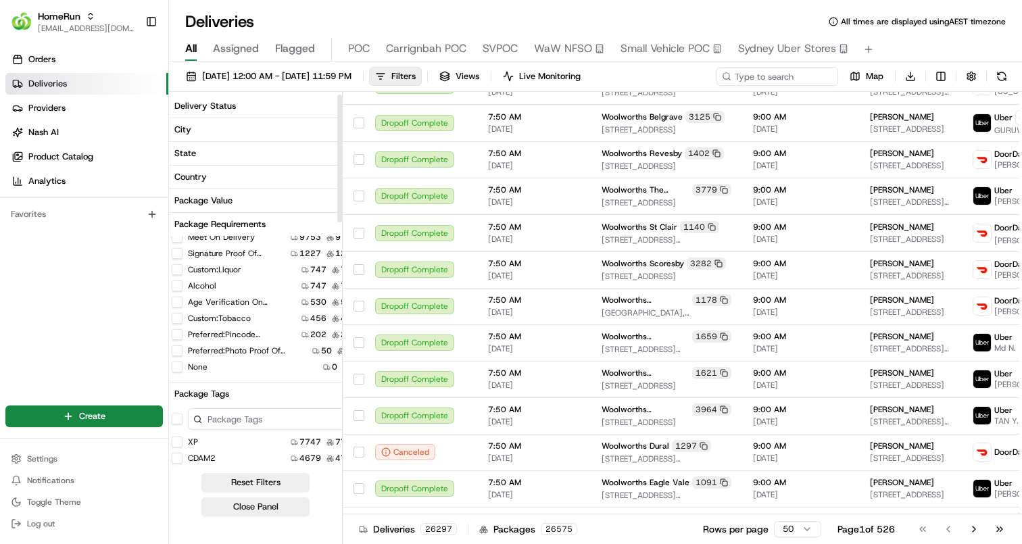
click at [243, 201] on button "Package Value" at bounding box center [264, 200] width 191 height 23
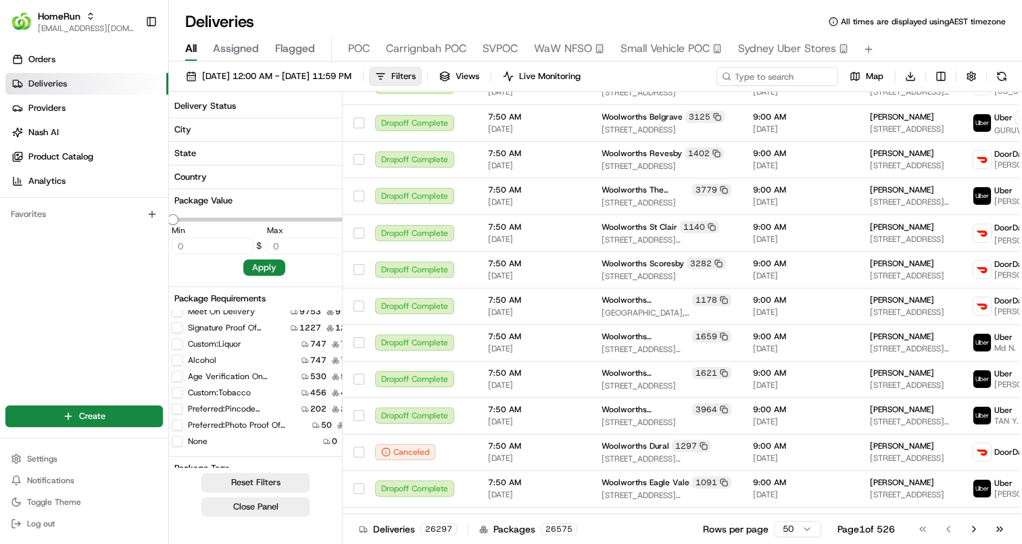
type input "882.33"
click at [247, 182] on button "Country" at bounding box center [264, 177] width 191 height 23
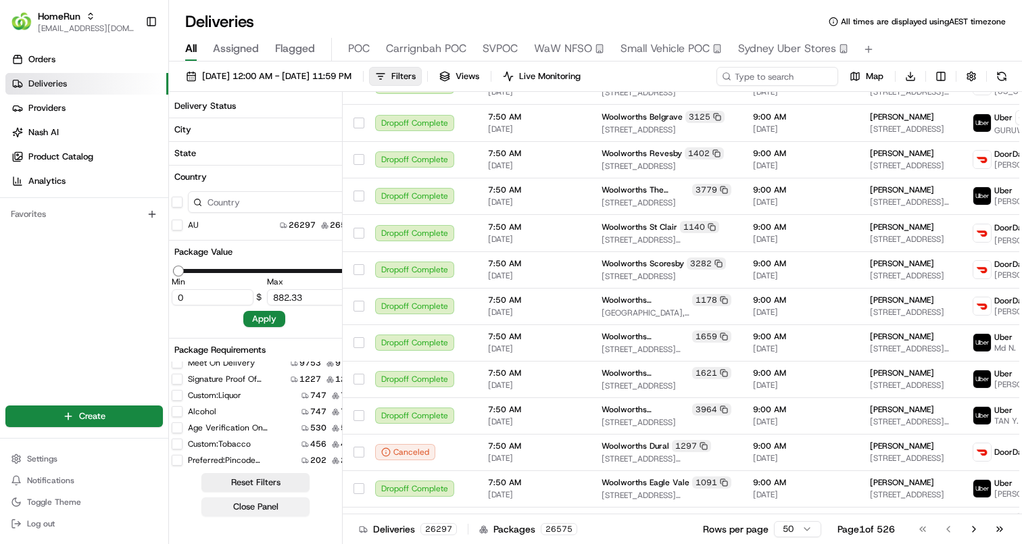
click at [274, 506] on button "Close Panel" at bounding box center [255, 507] width 108 height 19
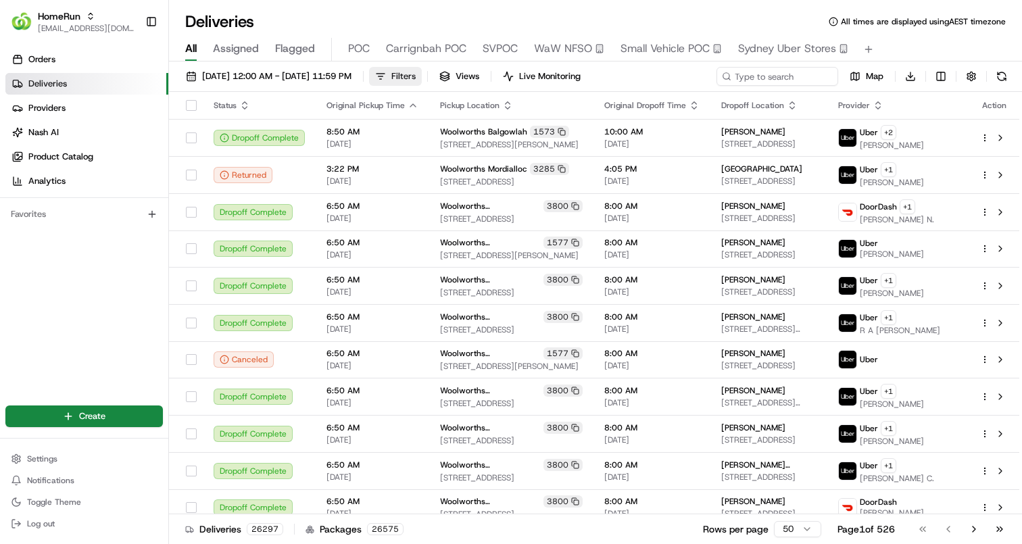
click at [422, 74] on button "Filters" at bounding box center [395, 76] width 53 height 19
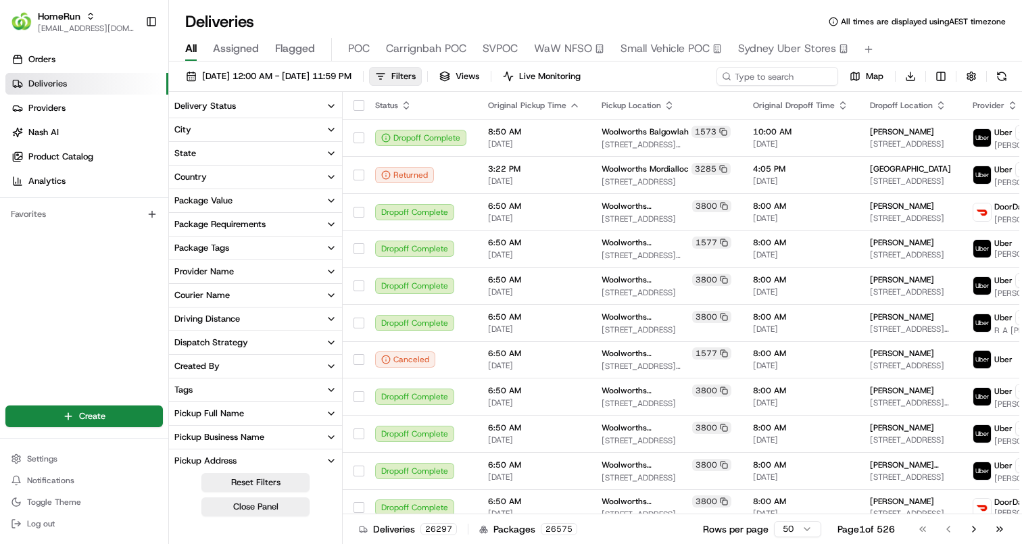
click at [416, 75] on span "Filters" at bounding box center [403, 76] width 24 height 12
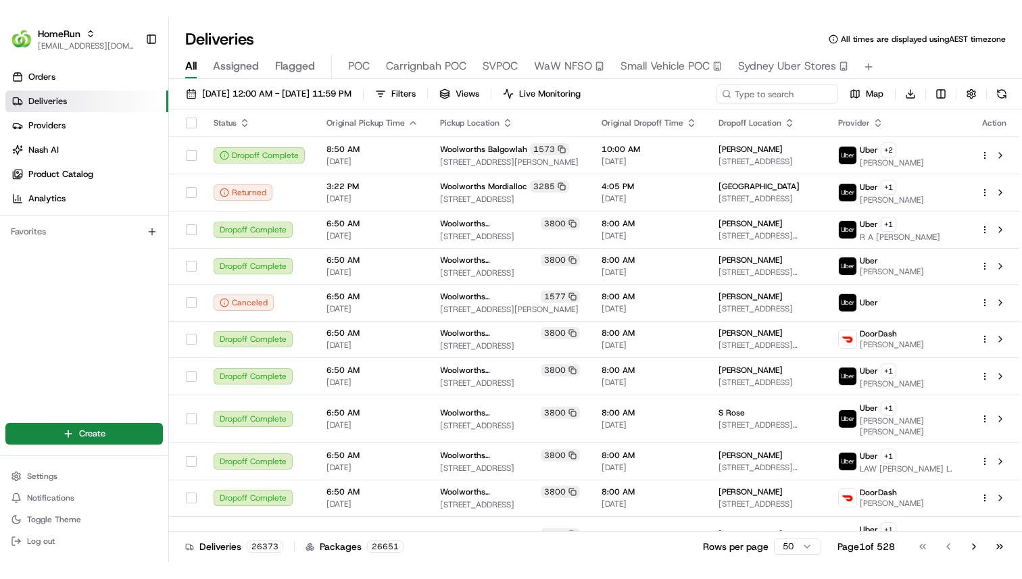
scroll to position [400, 0]
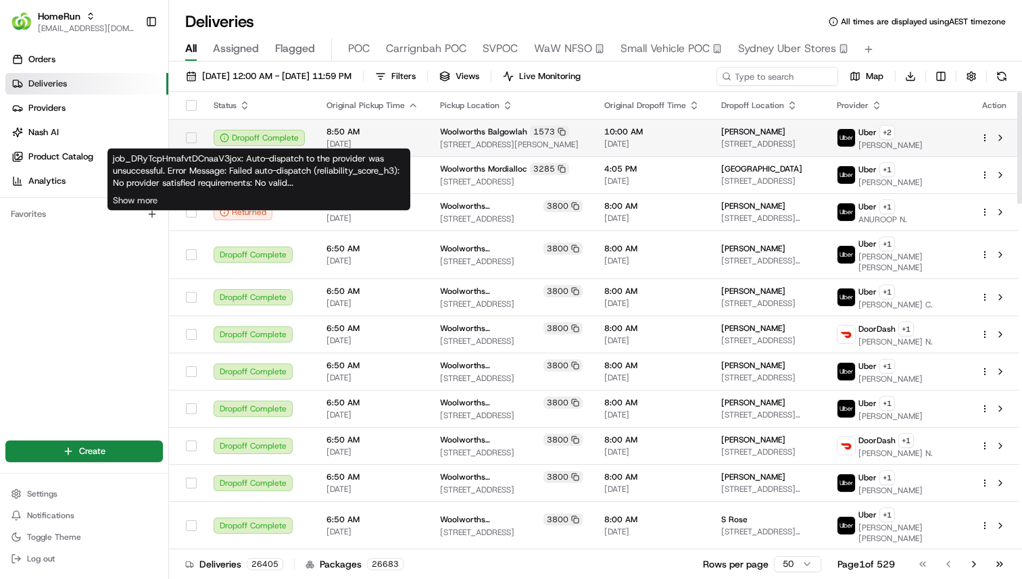
click at [283, 138] on div "Dropoff Complete" at bounding box center [259, 138] width 91 height 16
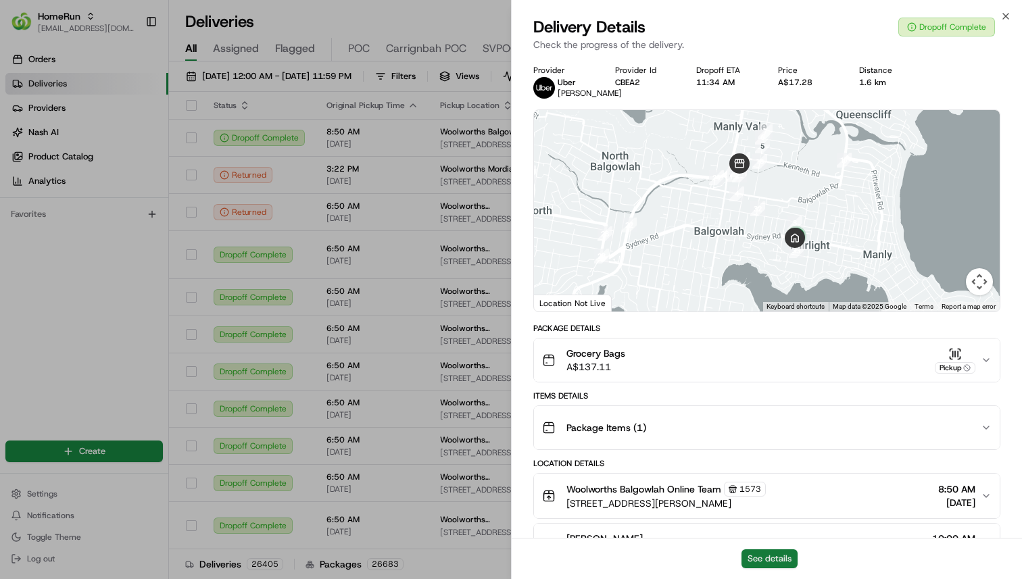
click at [766, 556] on button "See details" at bounding box center [770, 559] width 56 height 19
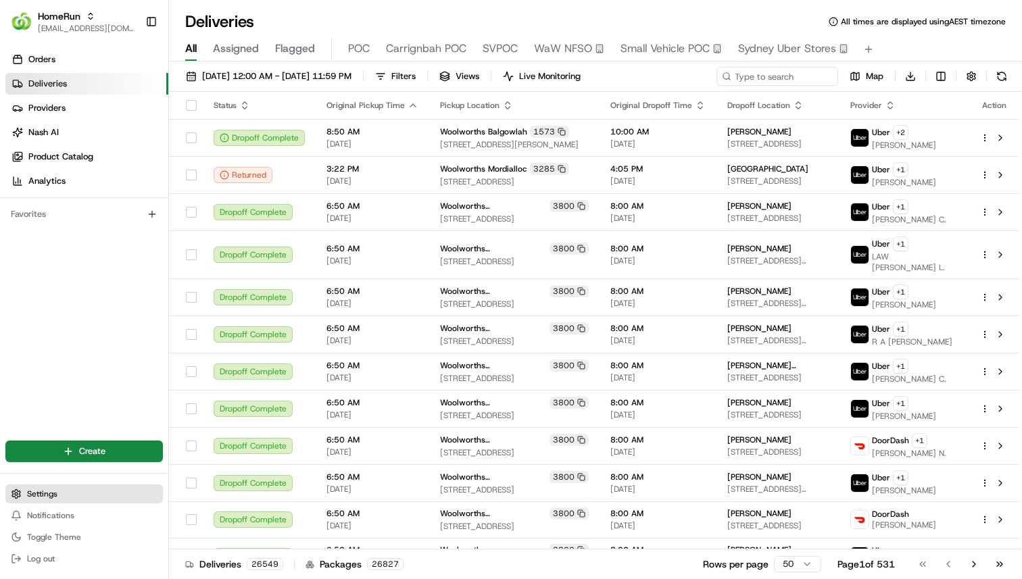
click at [68, 494] on button "Settings" at bounding box center [84, 494] width 158 height 19
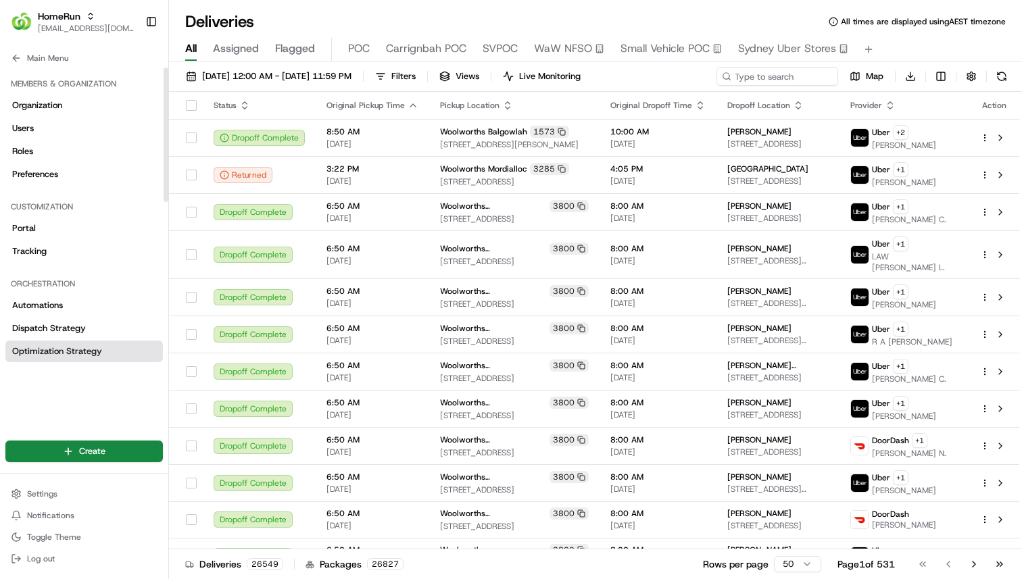
scroll to position [7, 0]
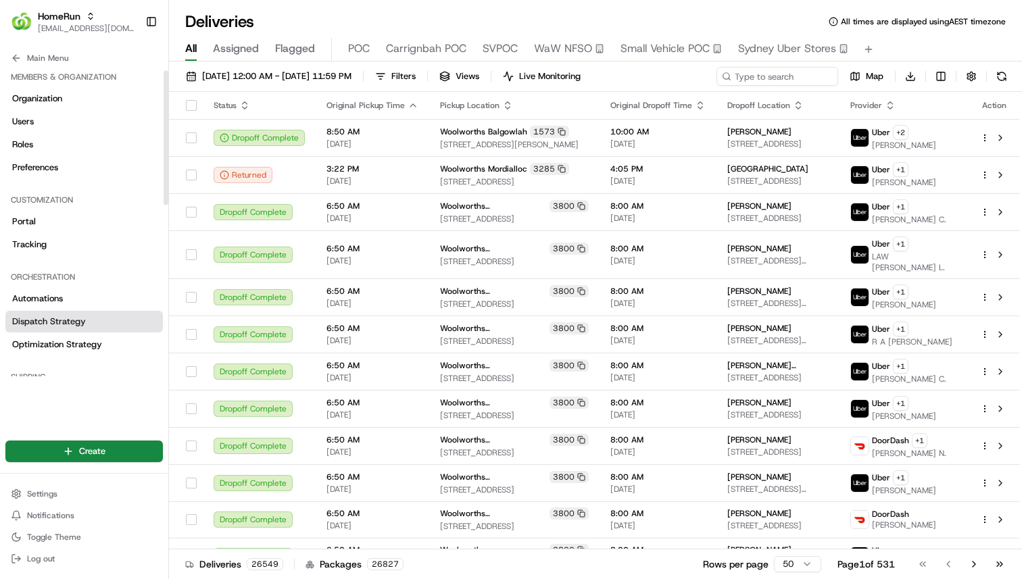
click at [82, 318] on span "Dispatch Strategy" at bounding box center [49, 322] width 74 height 12
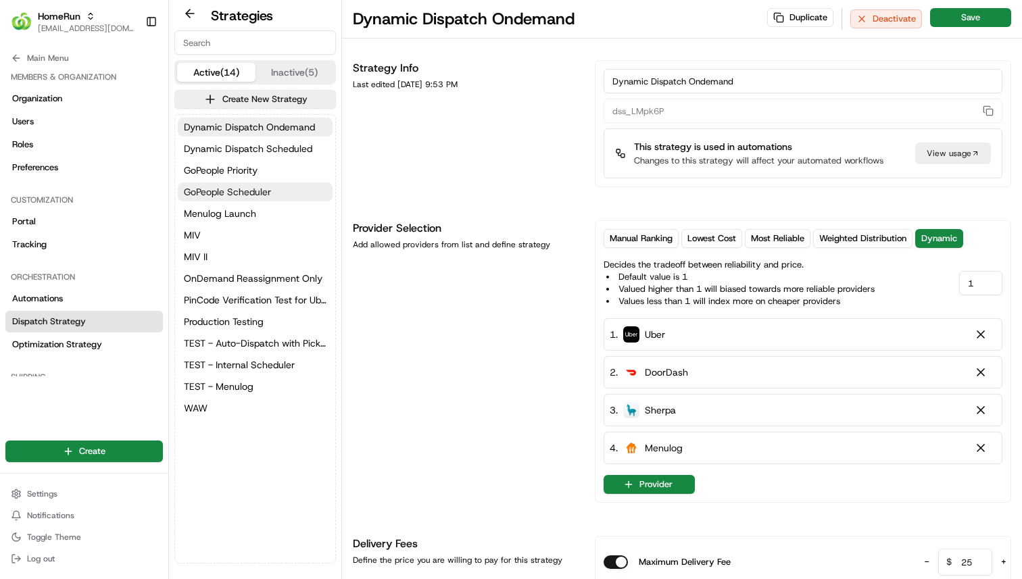
click at [264, 189] on span "GoPeople Scheduler" at bounding box center [227, 192] width 87 height 14
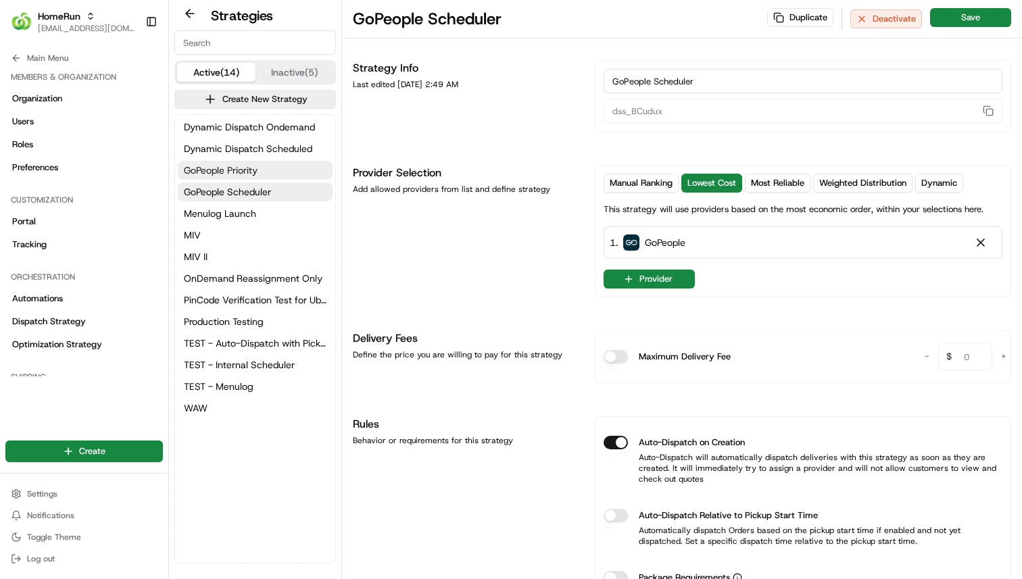
click at [267, 174] on button "GoPeople Priority" at bounding box center [255, 170] width 155 height 19
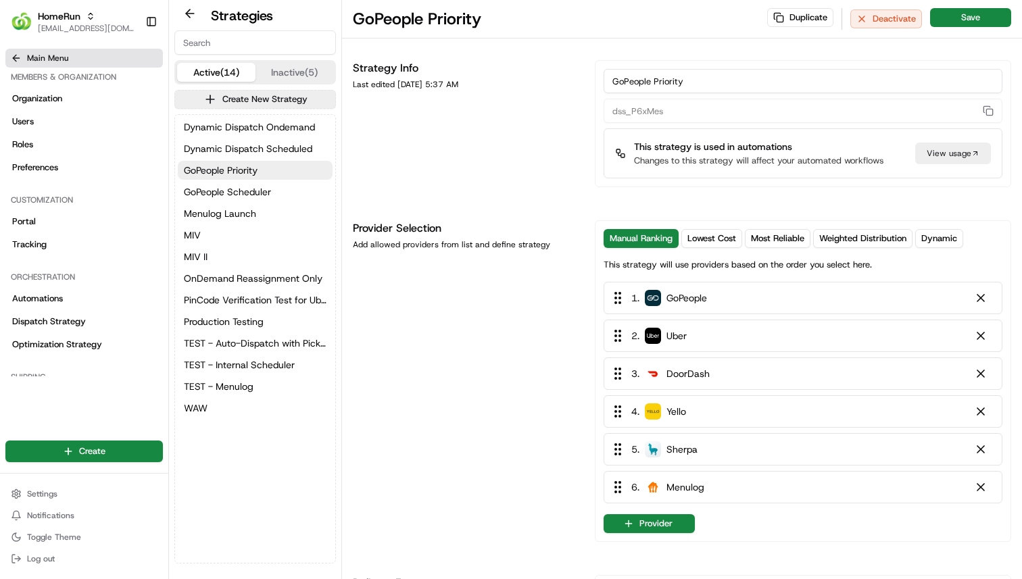
click at [25, 57] on button "Main Menu" at bounding box center [84, 58] width 158 height 19
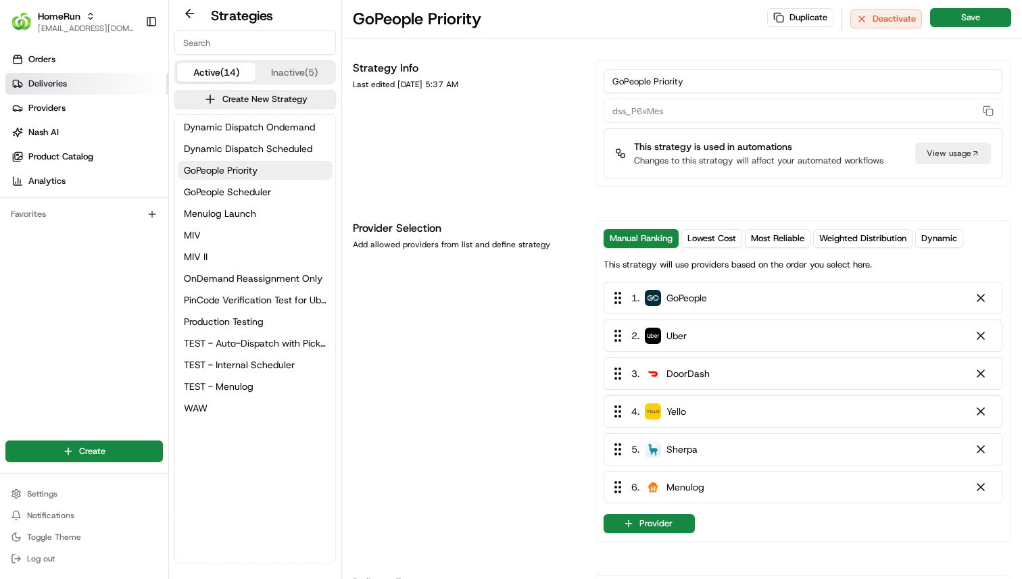
click at [65, 87] on span "Deliveries" at bounding box center [47, 84] width 39 height 12
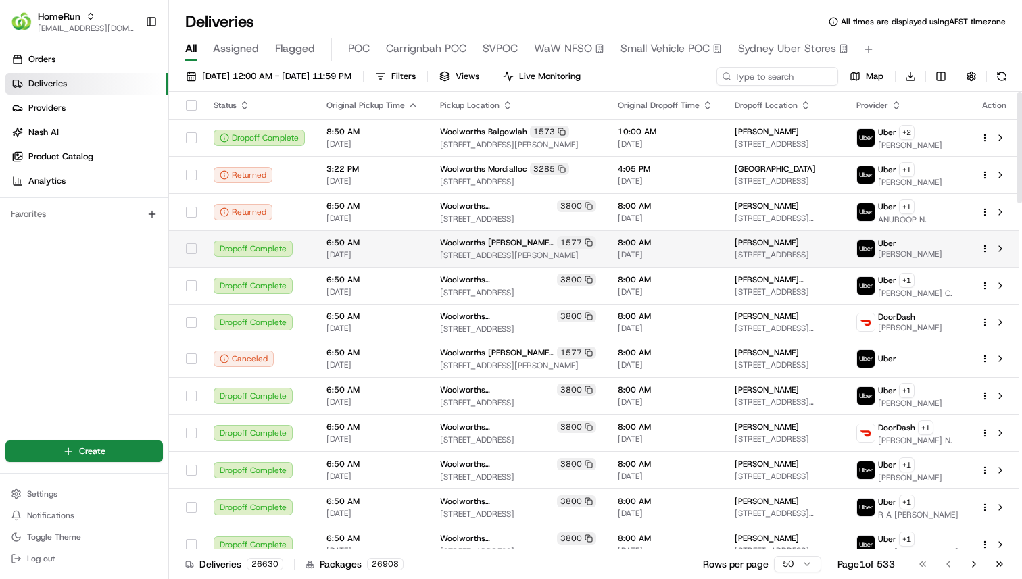
click at [607, 247] on td "8:00 AM 22/08/2025" at bounding box center [665, 249] width 117 height 37
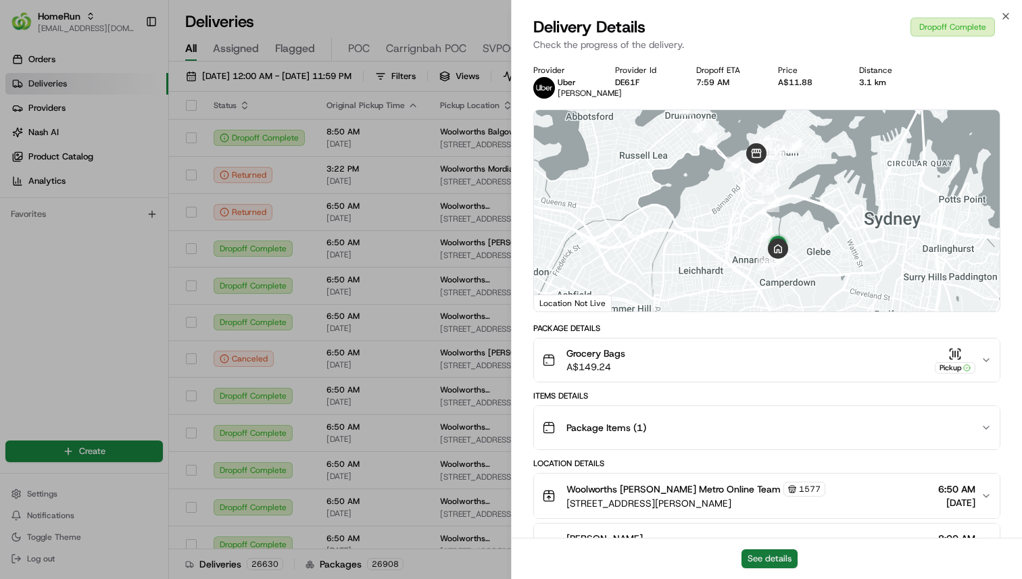
click at [769, 558] on button "See details" at bounding box center [770, 559] width 56 height 19
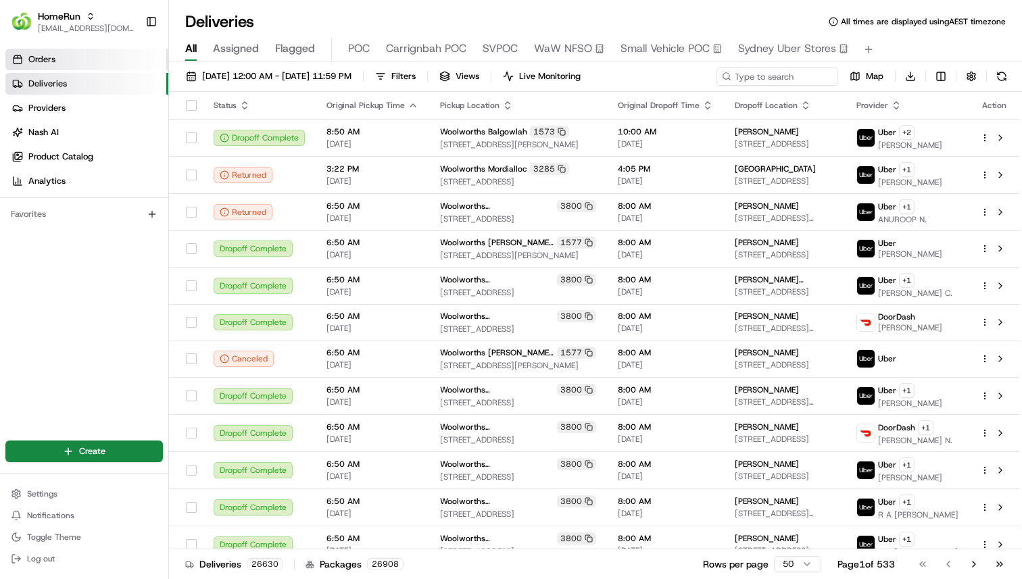
click at [57, 63] on link "Orders" at bounding box center [86, 60] width 163 height 22
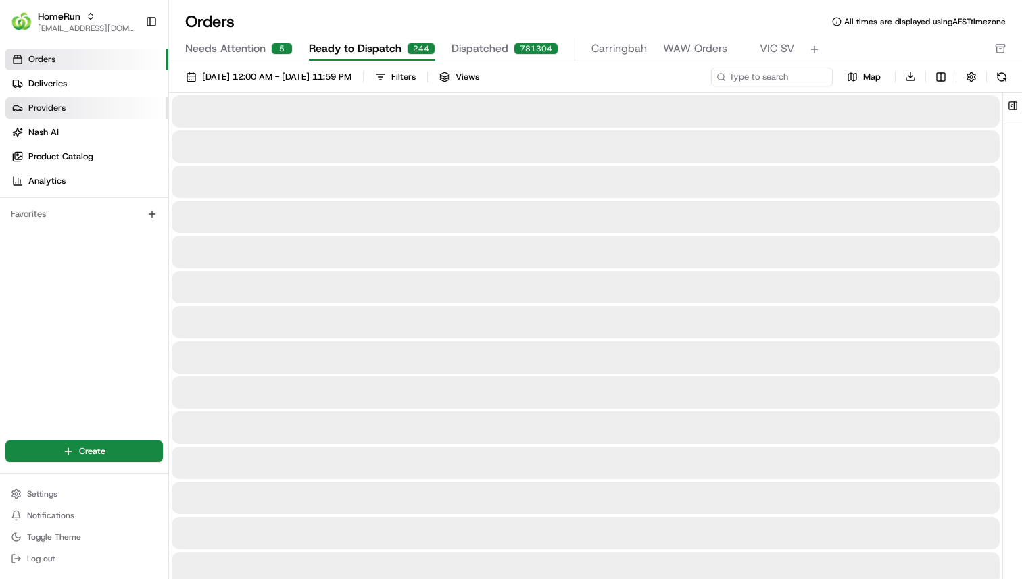
click at [84, 103] on link "Providers" at bounding box center [86, 108] width 163 height 22
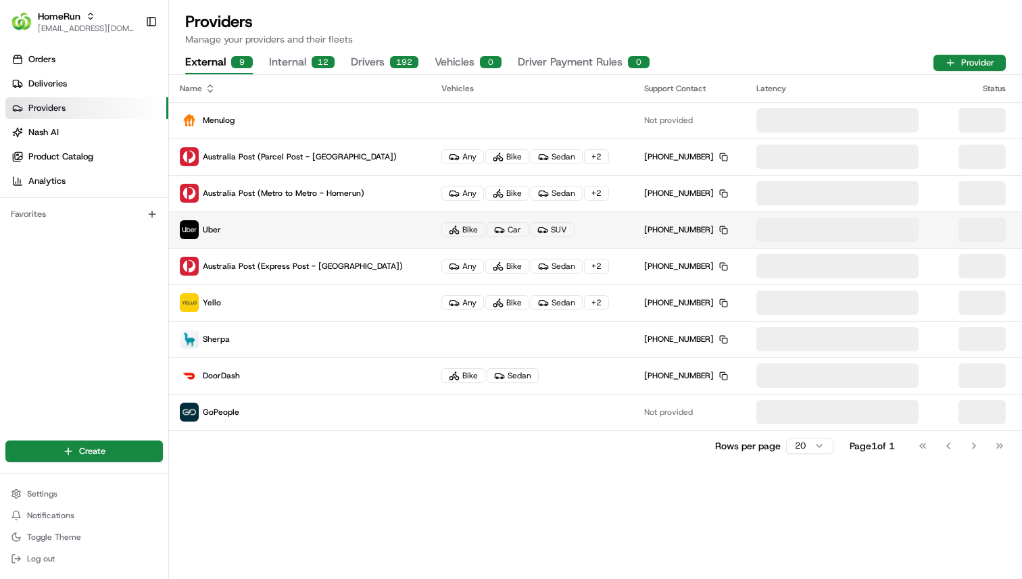
click at [241, 233] on p "Uber" at bounding box center [300, 229] width 240 height 19
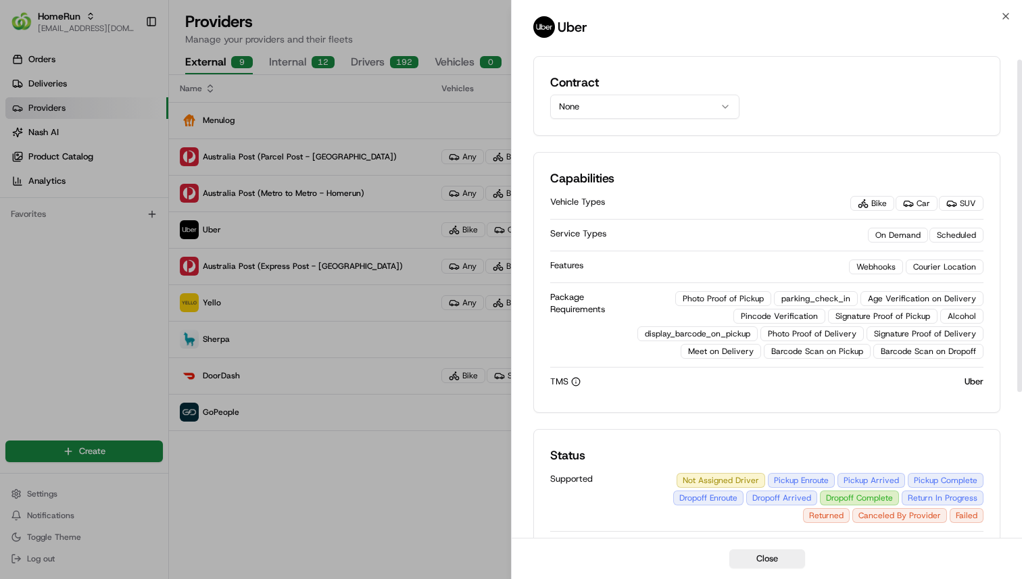
scroll to position [103, 0]
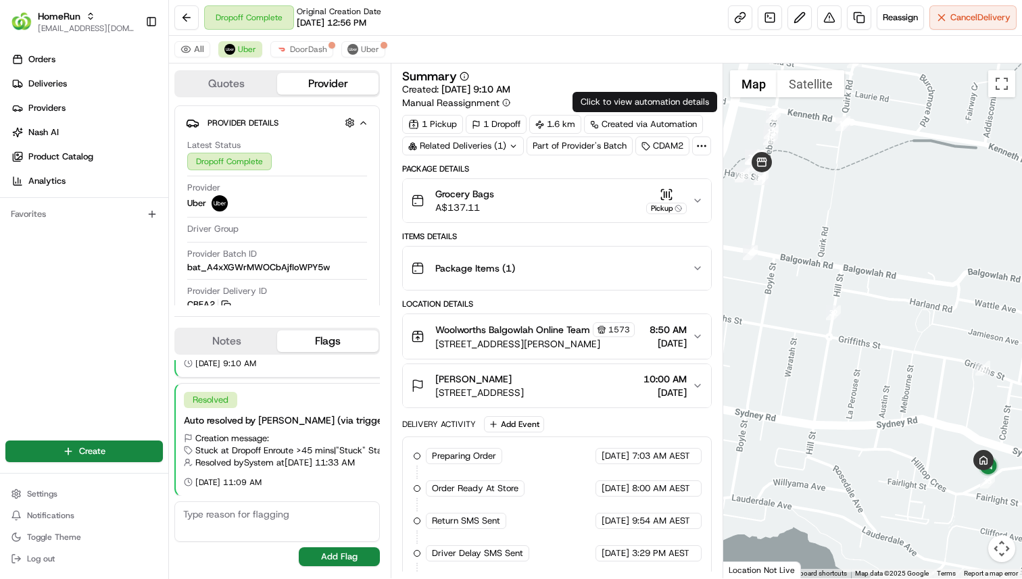
click at [700, 149] on icon at bounding box center [702, 146] width 12 height 12
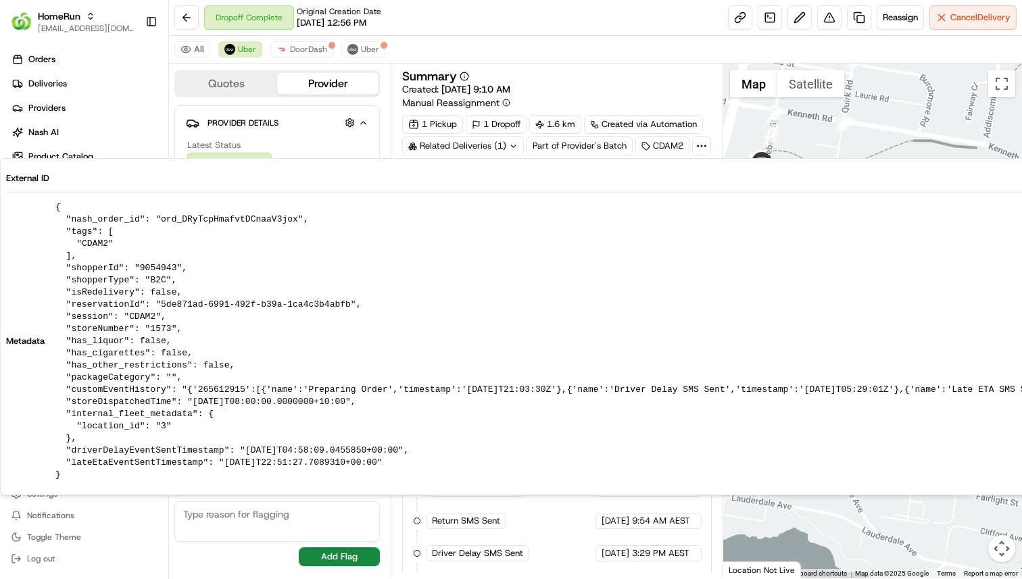
click at [157, 270] on pre "{ "nash_order_id": "ord_DRyTcpHmafvtDCnaaV3jox", "tags": [ "CDAM2" ], "shopperI…" at bounding box center [893, 341] width 1677 height 280
click at [189, 241] on pre "{ "nash_order_id": "ord_DRyTcpHmafvtDCnaaV3jox", "tags": [ "CDAM2" ], "shopperI…" at bounding box center [893, 341] width 1677 height 280
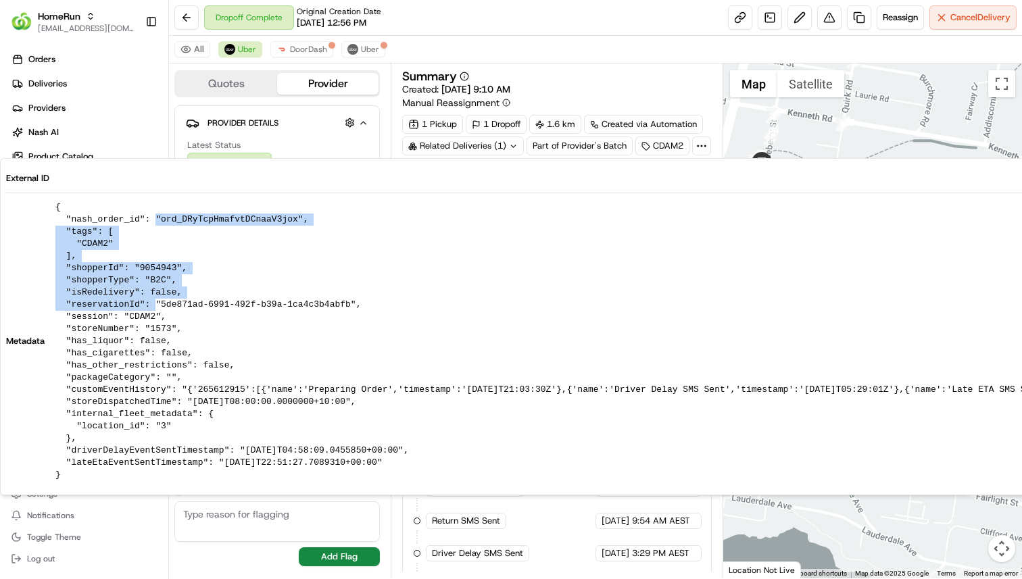
drag, startPoint x: 154, startPoint y: 217, endPoint x: 154, endPoint y: 301, distance: 83.8
click at [154, 301] on pre "{ "nash_order_id": "ord_DRyTcpHmafvtDCnaaV3jox", "tags": [ "CDAM2" ], "shopperI…" at bounding box center [893, 341] width 1677 height 280
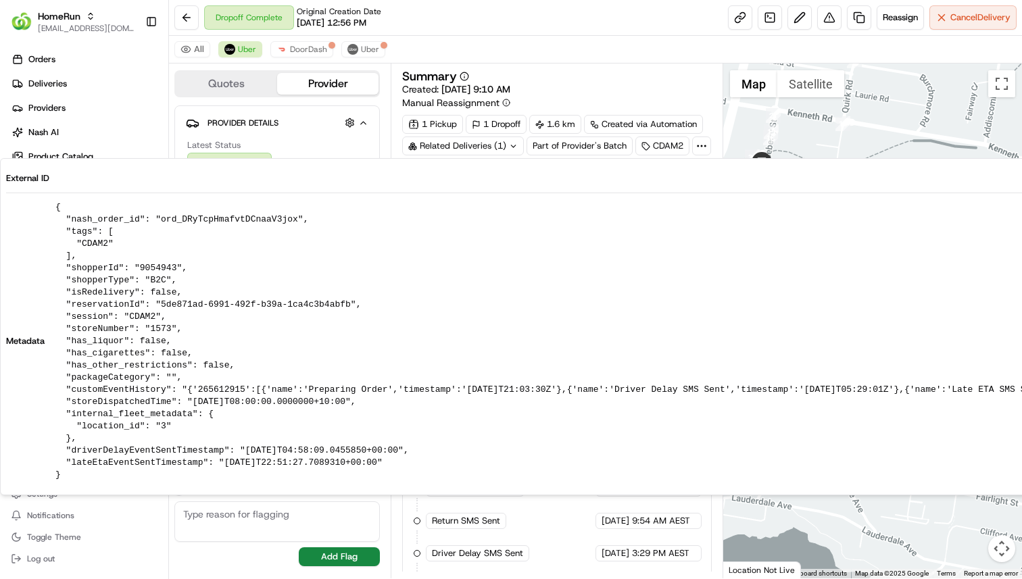
click at [145, 266] on pre "{ "nash_order_id": "ord_DRyTcpHmafvtDCnaaV3jox", "tags": [ "CDAM2" ], "shopperI…" at bounding box center [893, 341] width 1677 height 280
click at [145, 264] on pre "{ "nash_order_id": "ord_DRyTcpHmafvtDCnaaV3jox", "tags": [ "CDAM2" ], "shopperI…" at bounding box center [893, 341] width 1677 height 280
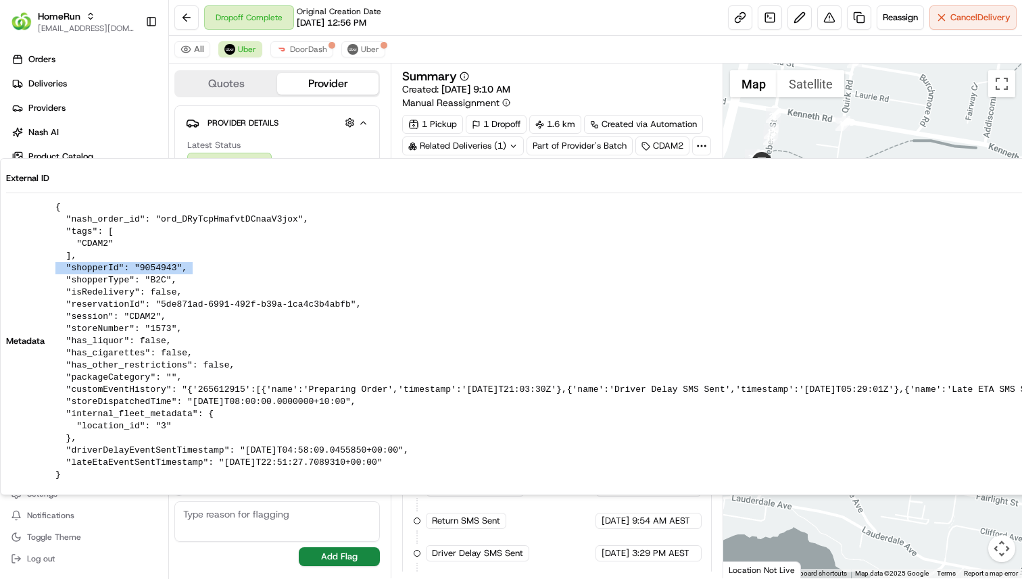
click at [145, 264] on pre "{ "nash_order_id": "ord_DRyTcpHmafvtDCnaaV3jox", "tags": [ "CDAM2" ], "shopperI…" at bounding box center [893, 341] width 1677 height 280
click at [214, 270] on pre "{ "nash_order_id": "ord_DRyTcpHmafvtDCnaaV3jox", "tags": [ "CDAM2" ], "shopperI…" at bounding box center [893, 341] width 1677 height 280
drag, startPoint x: 183, startPoint y: 268, endPoint x: 62, endPoint y: 269, distance: 121.0
click at [62, 269] on pre "{ "nash_order_id": "ord_DRyTcpHmafvtDCnaaV3jox", "tags": [ "CDAM2" ], "shopperI…" at bounding box center [893, 341] width 1677 height 280
click at [84, 270] on pre "{ "nash_order_id": "ord_DRyTcpHmafvtDCnaaV3jox", "tags": [ "CDAM2" ], "shopperI…" at bounding box center [893, 341] width 1677 height 280
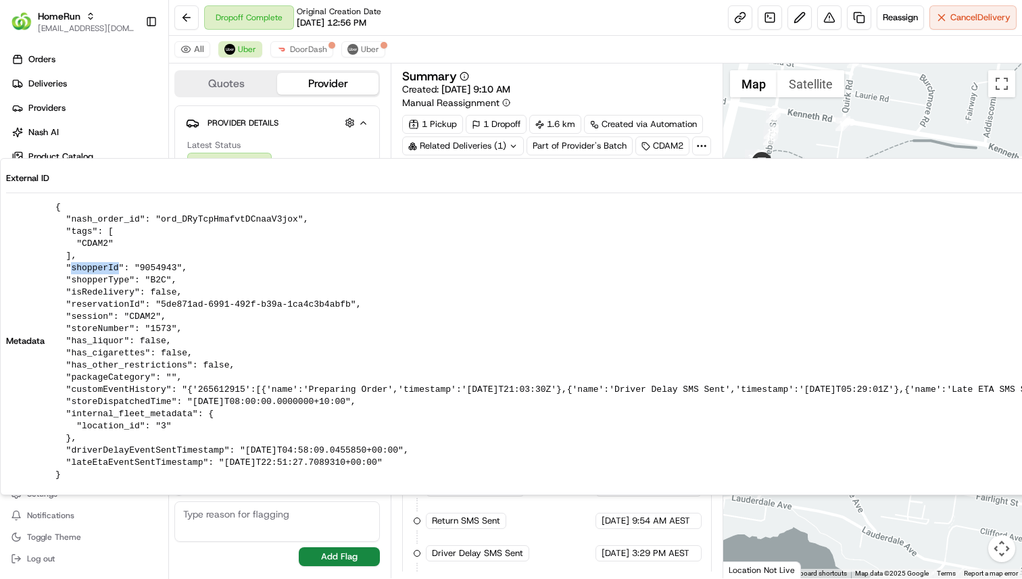
click at [84, 270] on pre "{ "nash_order_id": "ord_DRyTcpHmafvtDCnaaV3jox", "tags": [ "CDAM2" ], "shopperI…" at bounding box center [893, 341] width 1677 height 280
click at [122, 262] on pre "{ "nash_order_id": "ord_DRyTcpHmafvtDCnaaV3jox", "tags": [ "CDAM2" ], "shopperI…" at bounding box center [893, 341] width 1677 height 280
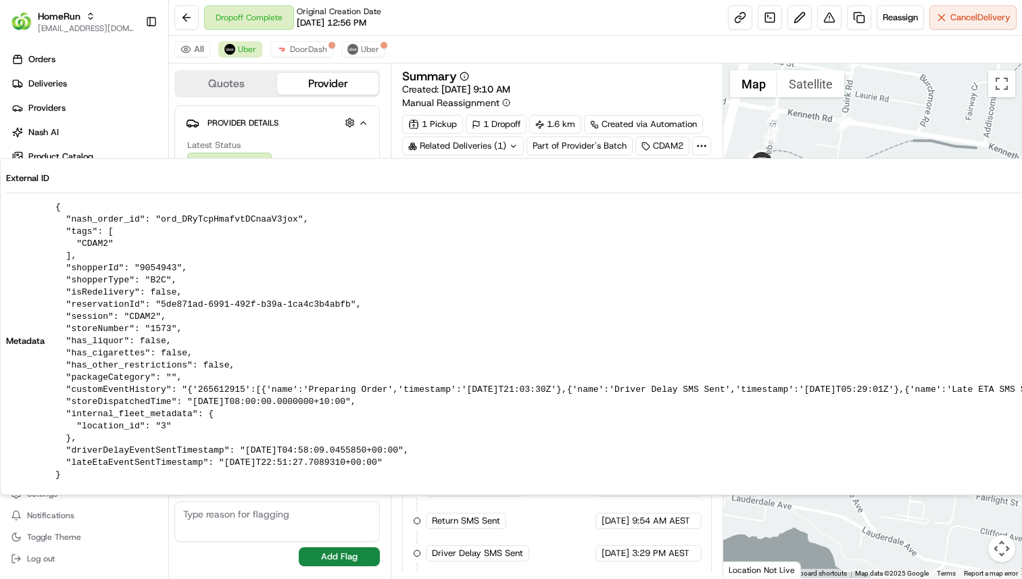
click at [125, 276] on pre "{ "nash_order_id": "ord_DRyTcpHmafvtDCnaaV3jox", "tags": [ "CDAM2" ], "shopperI…" at bounding box center [893, 341] width 1677 height 280
click at [127, 266] on pre "{ "nash_order_id": "ord_DRyTcpHmafvtDCnaaV3jox", "tags": [ "CDAM2" ], "shopperI…" at bounding box center [893, 341] width 1677 height 280
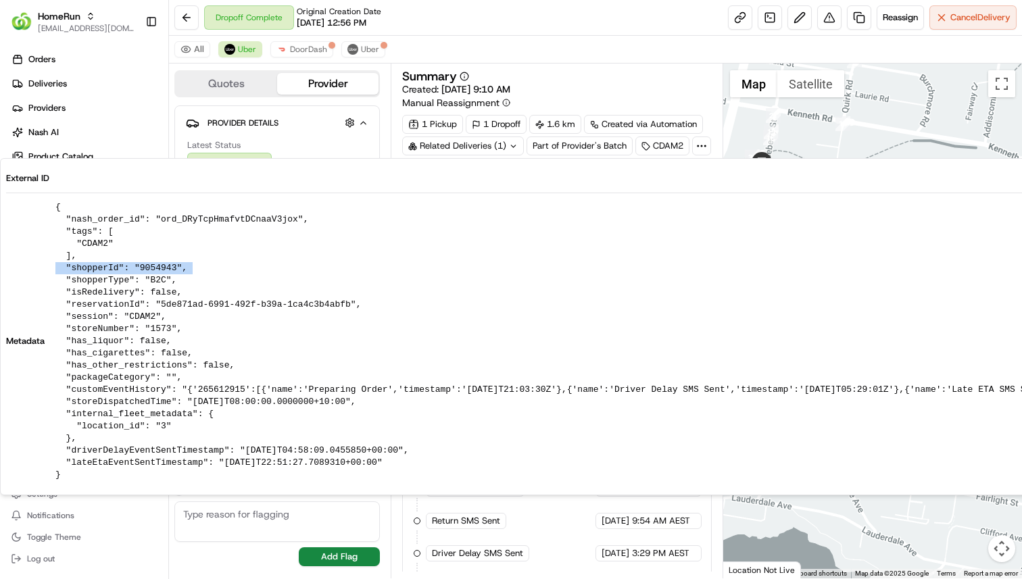
click at [127, 266] on pre "{ "nash_order_id": "ord_DRyTcpHmafvtDCnaaV3jox", "tags": [ "CDAM2" ], "shopperI…" at bounding box center [893, 341] width 1677 height 280
click at [191, 300] on pre "{ "nash_order_id": "ord_DRyTcpHmafvtDCnaaV3jox", "tags": [ "CDAM2" ], "shopperI…" at bounding box center [893, 341] width 1677 height 280
click at [164, 277] on pre "{ "nash_order_id": "ord_DRyTcpHmafvtDCnaaV3jox", "tags": [ "CDAM2" ], "shopperI…" at bounding box center [893, 341] width 1677 height 280
click at [165, 265] on pre "{ "nash_order_id": "ord_DRyTcpHmafvtDCnaaV3jox", "tags": [ "CDAM2" ], "shopperI…" at bounding box center [893, 341] width 1677 height 280
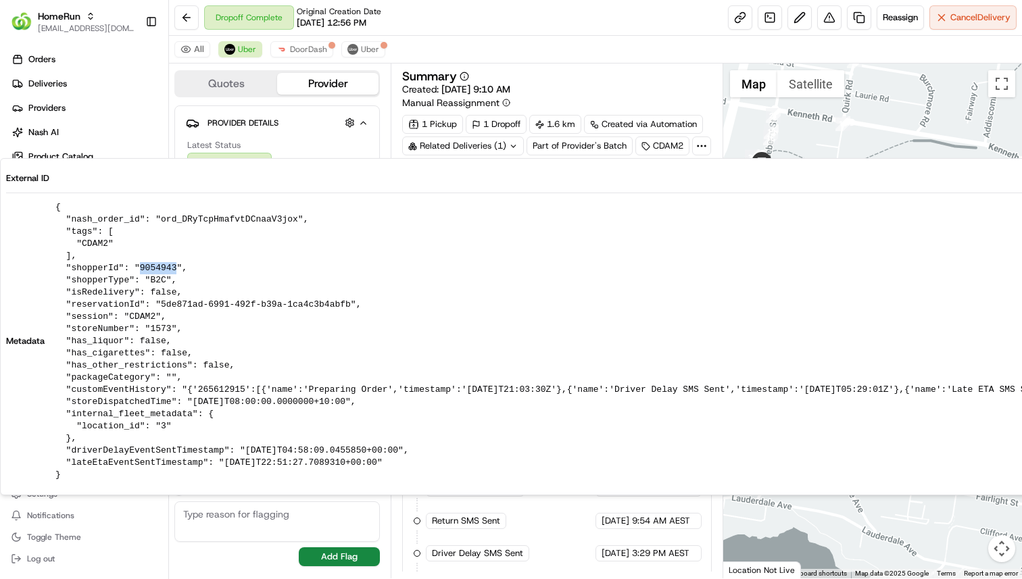
click at [165, 265] on pre "{ "nash_order_id": "ord_DRyTcpHmafvtDCnaaV3jox", "tags": [ "CDAM2" ], "shopperI…" at bounding box center [893, 341] width 1677 height 280
click at [294, 266] on pre "{ "nash_order_id": "ord_DRyTcpHmafvtDCnaaV3jox", "tags": [ "CDAM2" ], "shopperI…" at bounding box center [893, 341] width 1677 height 280
click at [327, 339] on pre "{ "nash_order_id": "ord_DRyTcpHmafvtDCnaaV3jox", "tags": [ "CDAM2" ], "shopperI…" at bounding box center [893, 341] width 1677 height 280
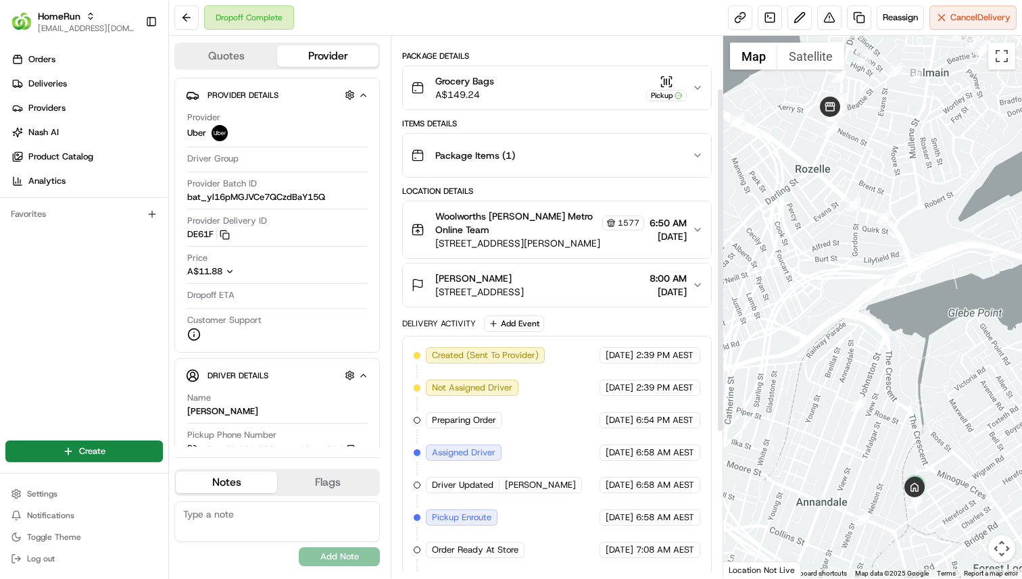
scroll to position [101, 0]
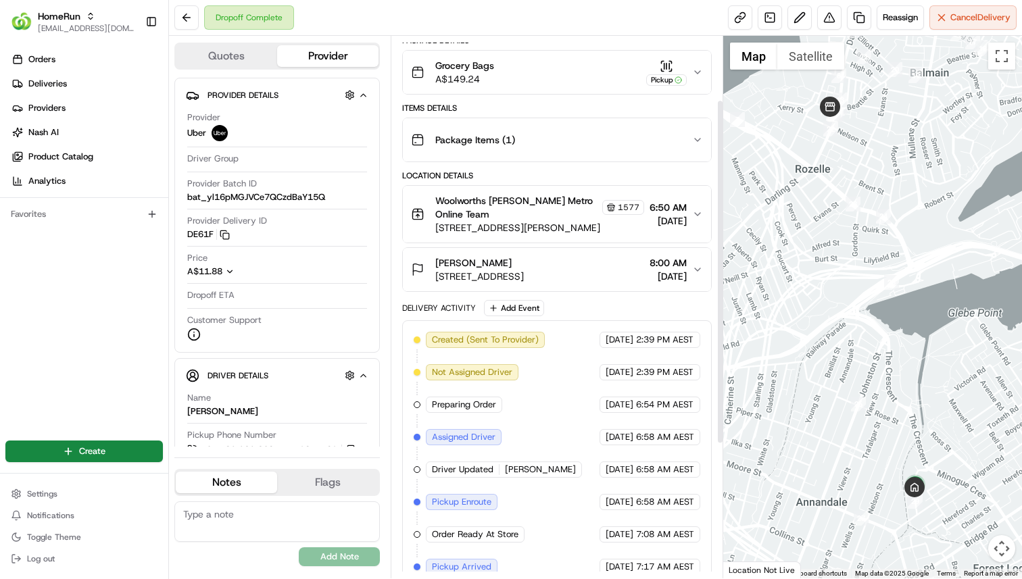
click at [524, 261] on div "Malgorzata De Castillo" at bounding box center [479, 263] width 89 height 14
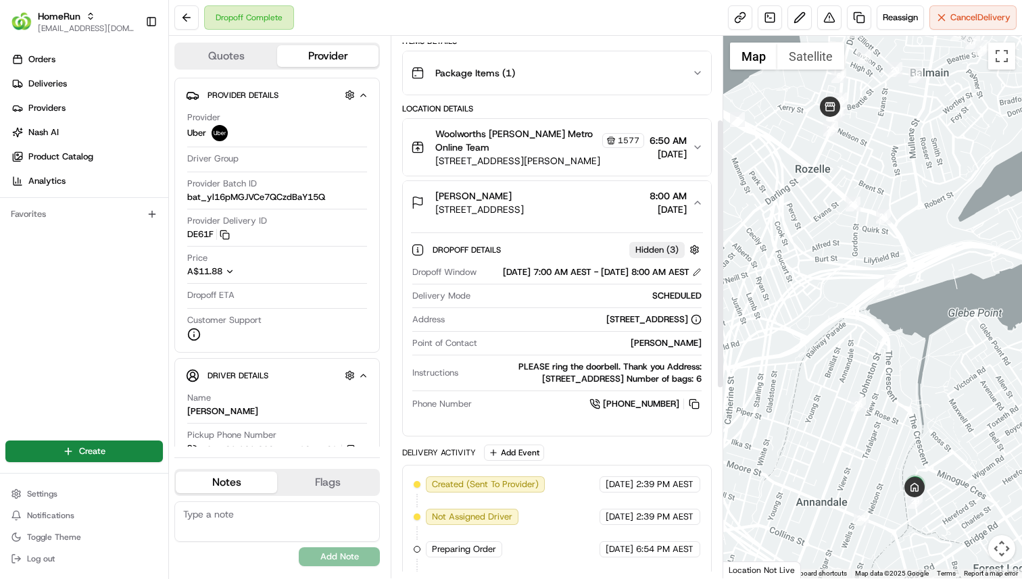
scroll to position [0, 0]
